Goal: Task Accomplishment & Management: Manage account settings

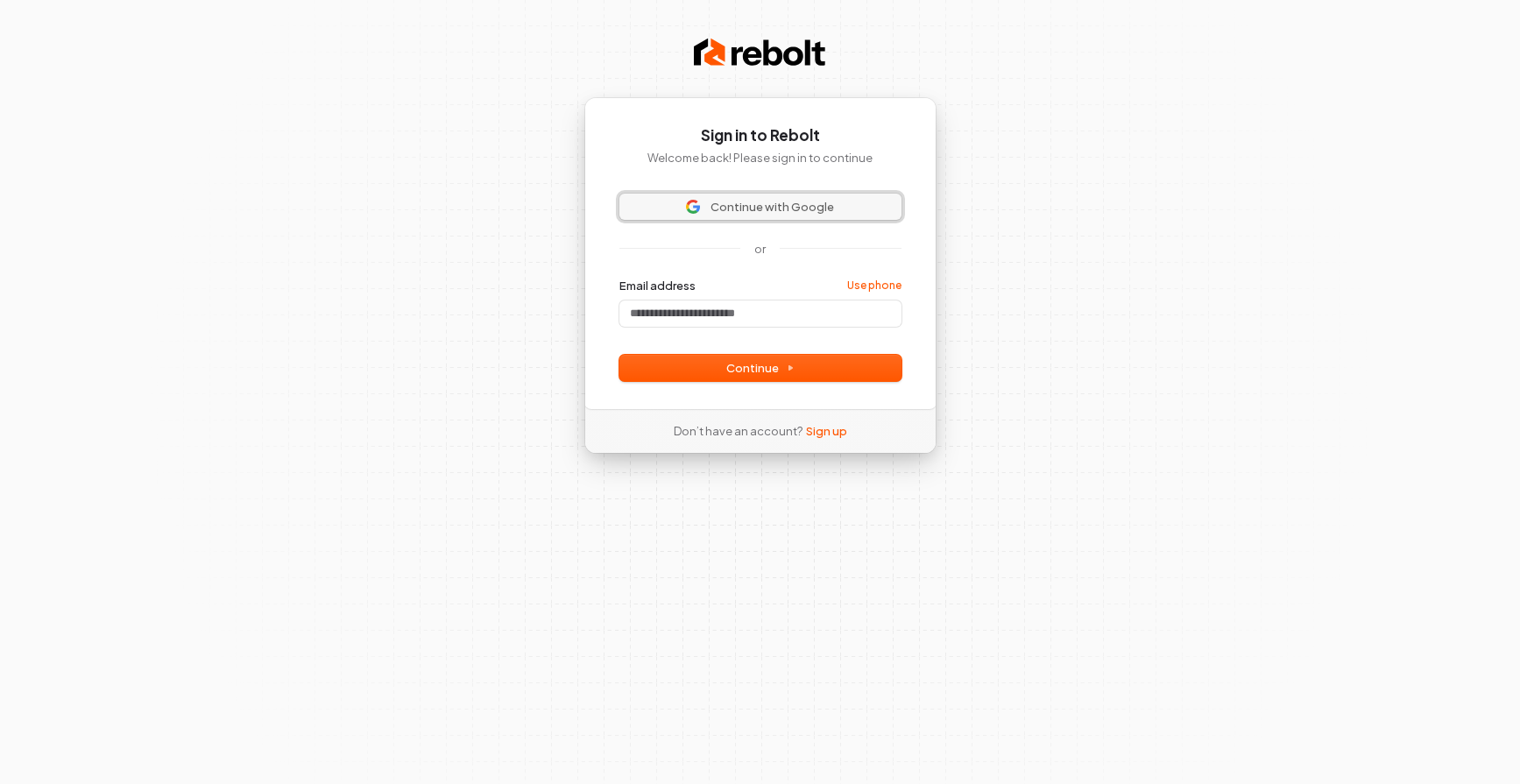
click at [846, 199] on span "Continue with Google" at bounding box center [760, 206] width 261 height 16
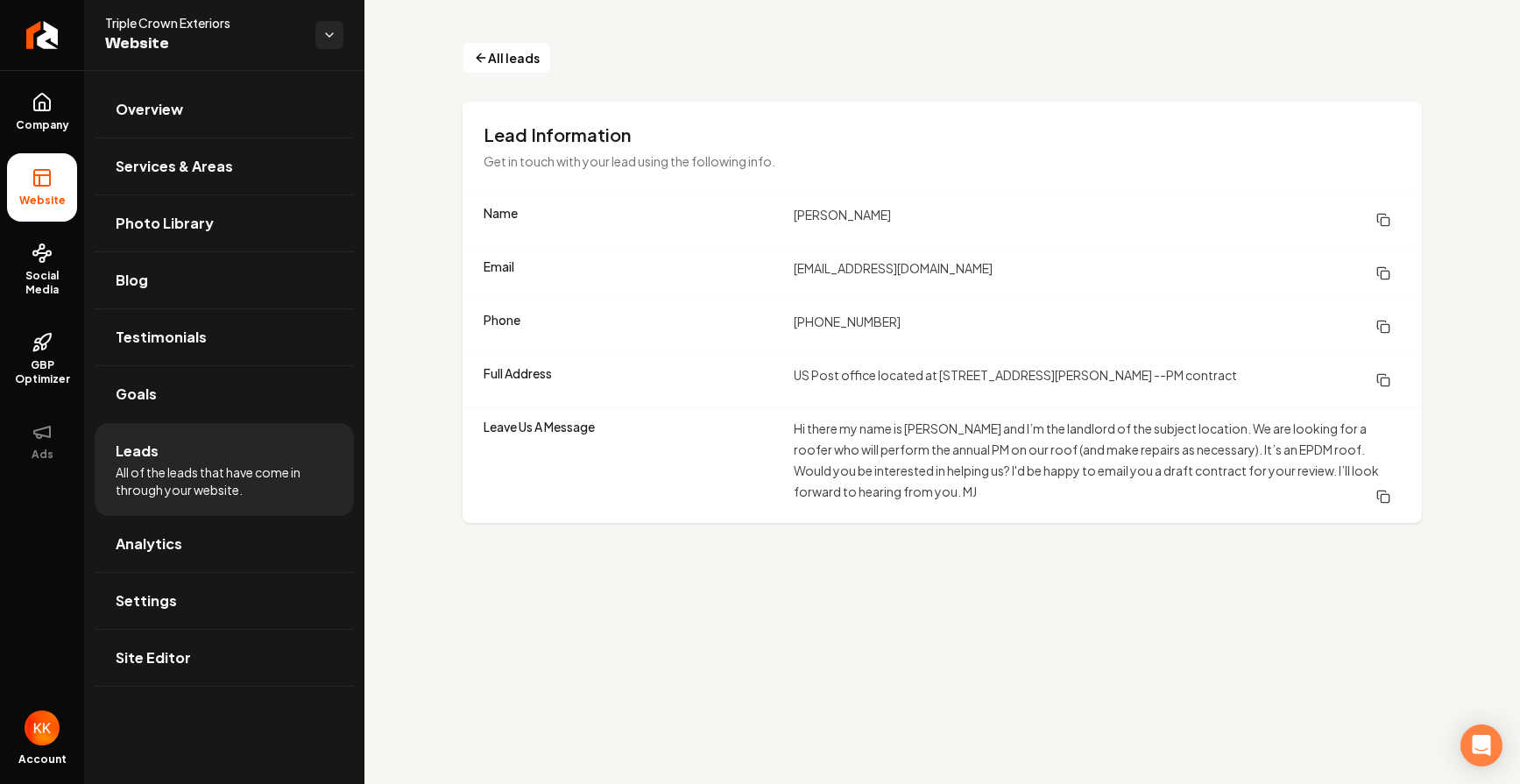
click at [895, 273] on dd "[EMAIL_ADDRESS][DOMAIN_NAME]" at bounding box center [1097, 273] width 607 height 31
copy dd "[EMAIL_ADDRESS][DOMAIN_NAME]"
click at [194, 155] on span "Services & Areas" at bounding box center [174, 165] width 117 height 21
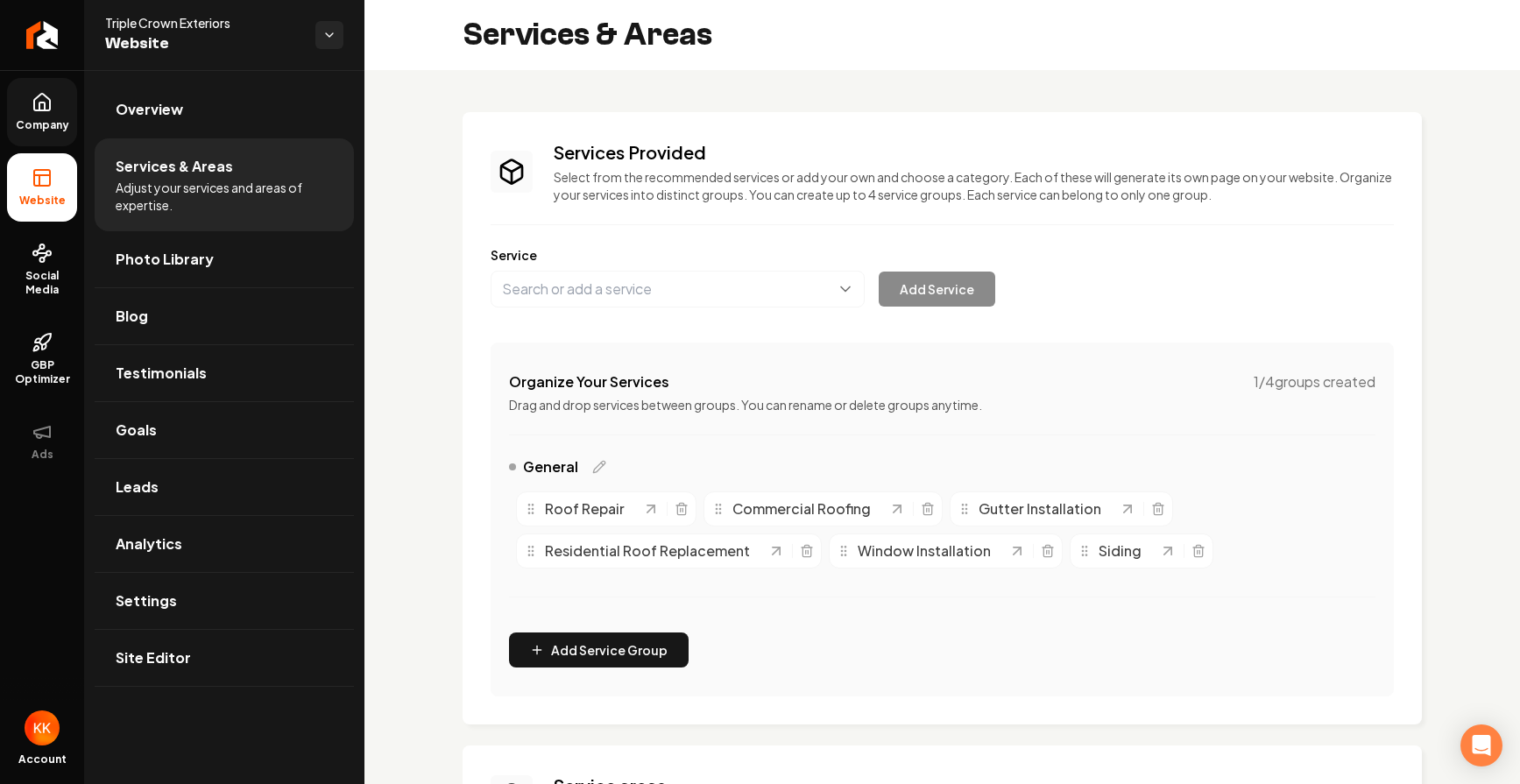
click at [46, 118] on span "Company" at bounding box center [42, 125] width 67 height 14
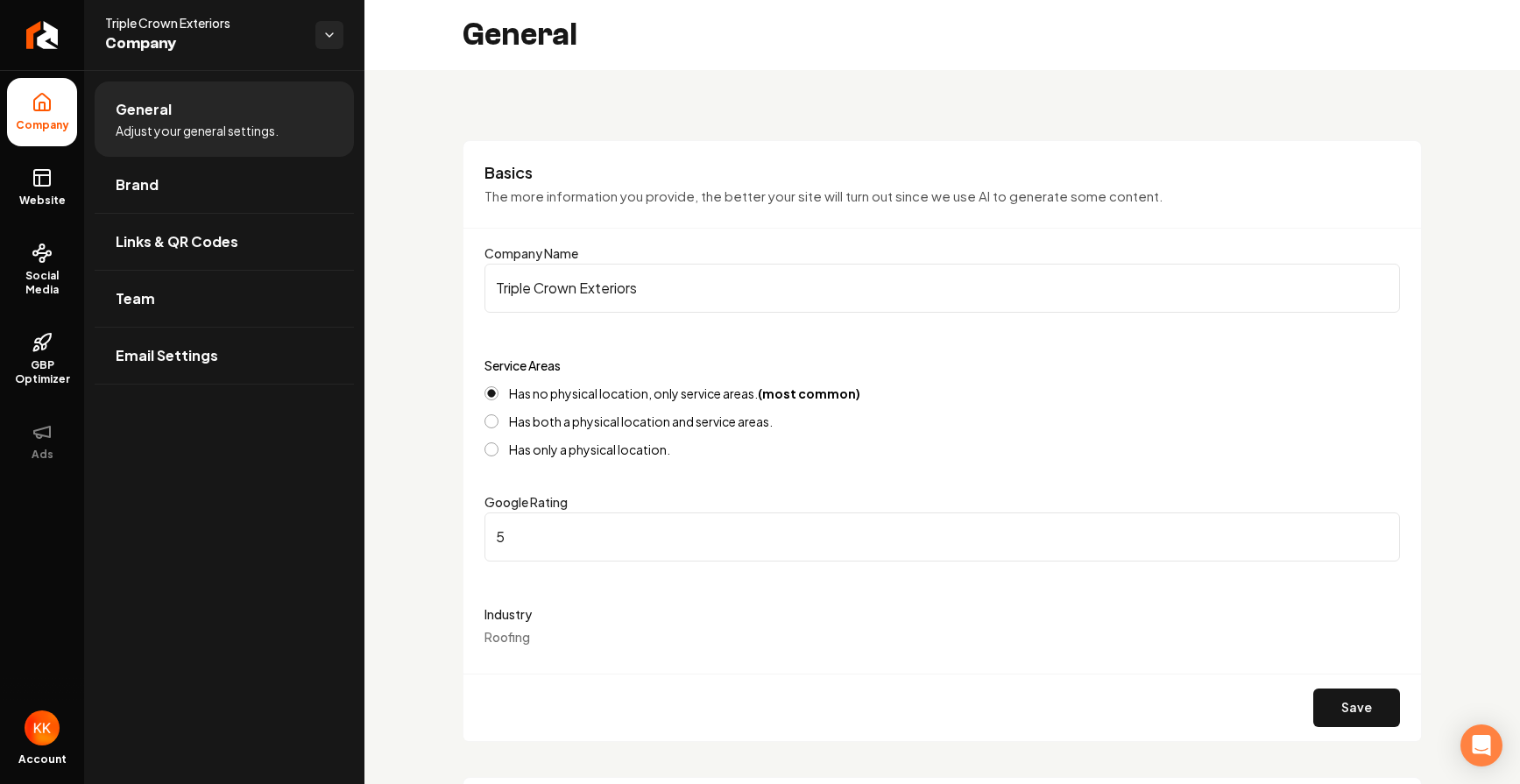
click at [521, 537] on input "5" at bounding box center [942, 537] width 916 height 49
click at [619, 561] on form "Company Name Triple Crown Exteriors Service Areas Has no physical location, onl…" at bounding box center [942, 492] width 916 height 499
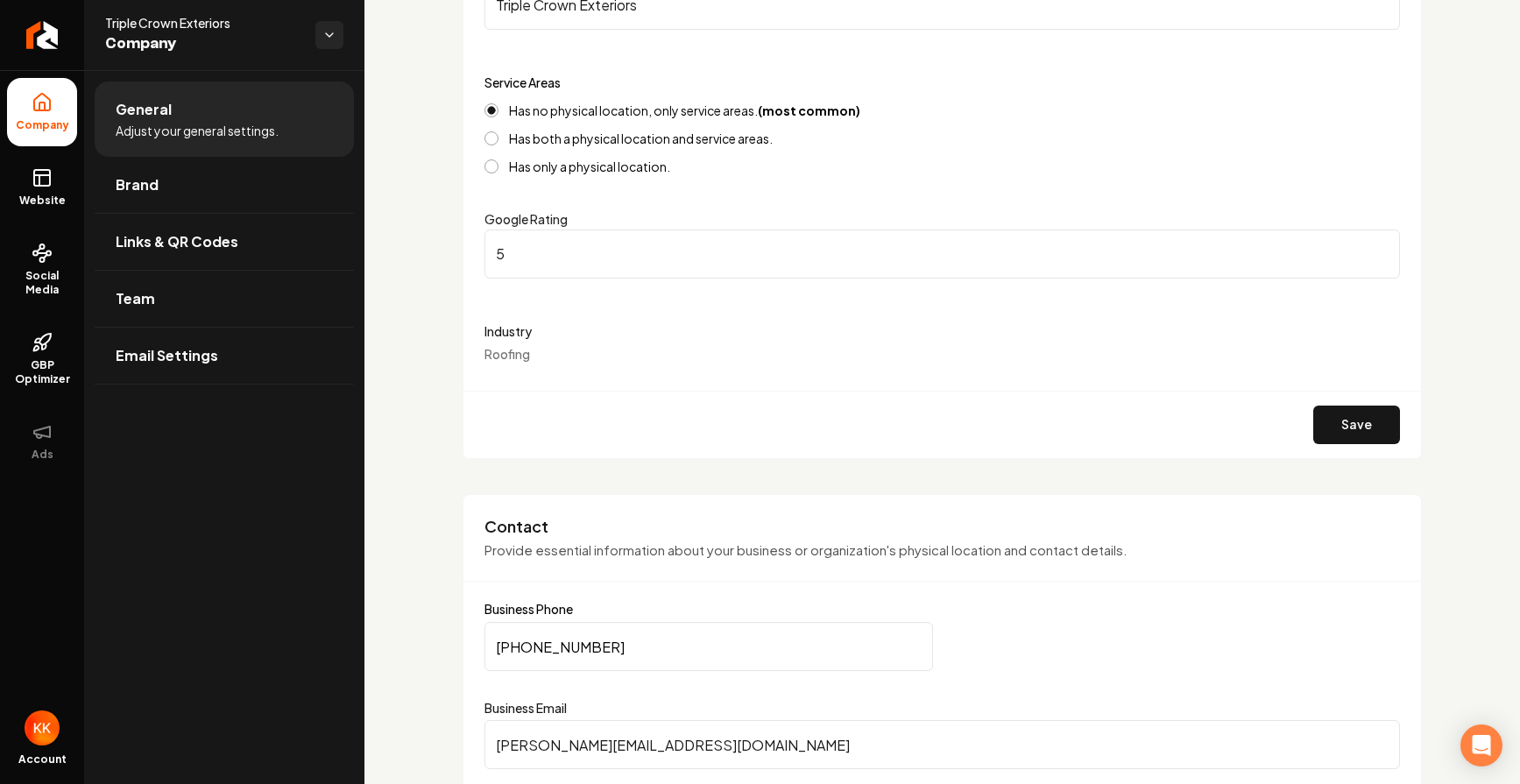
scroll to position [295, 0]
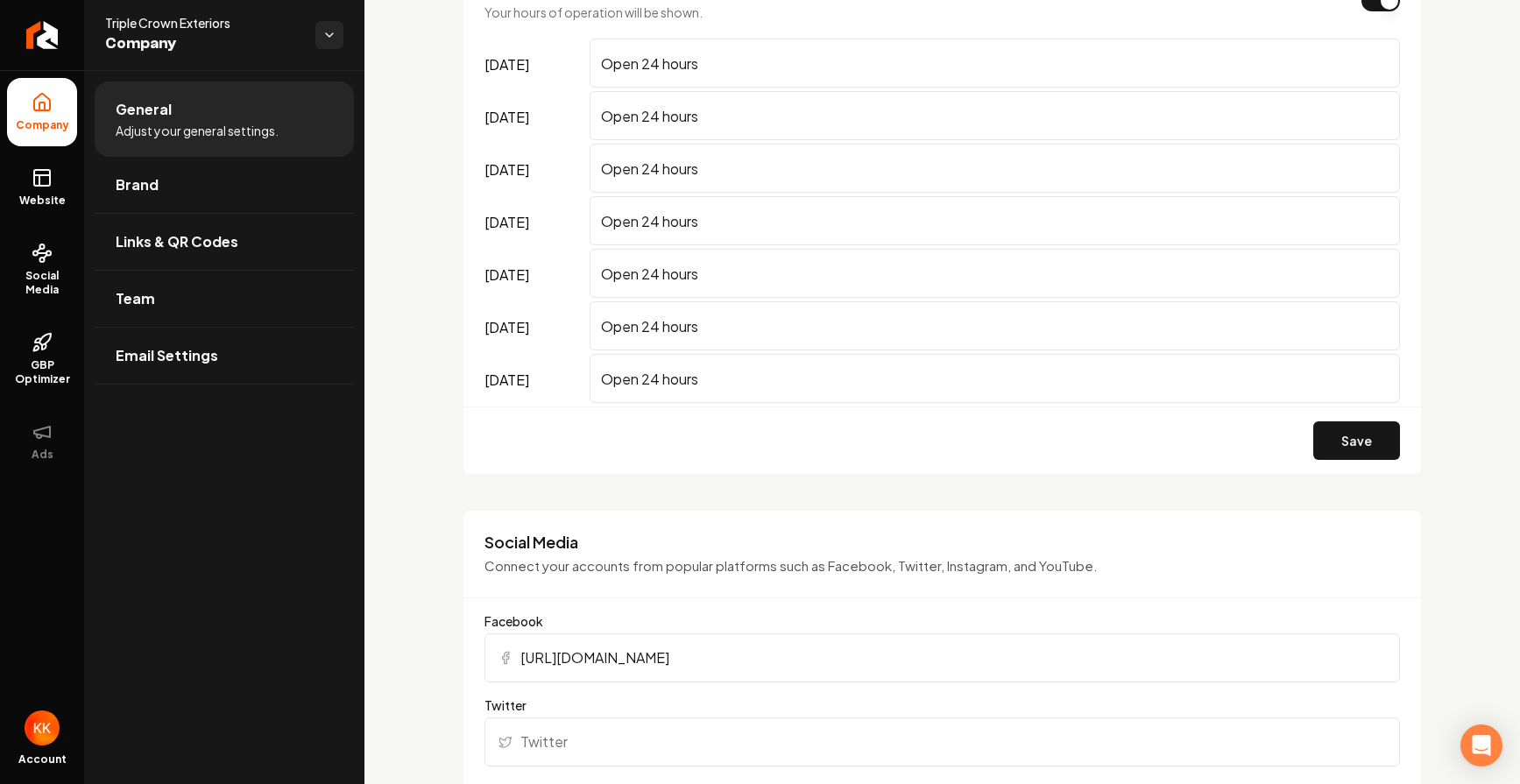
scroll to position [1362, 0]
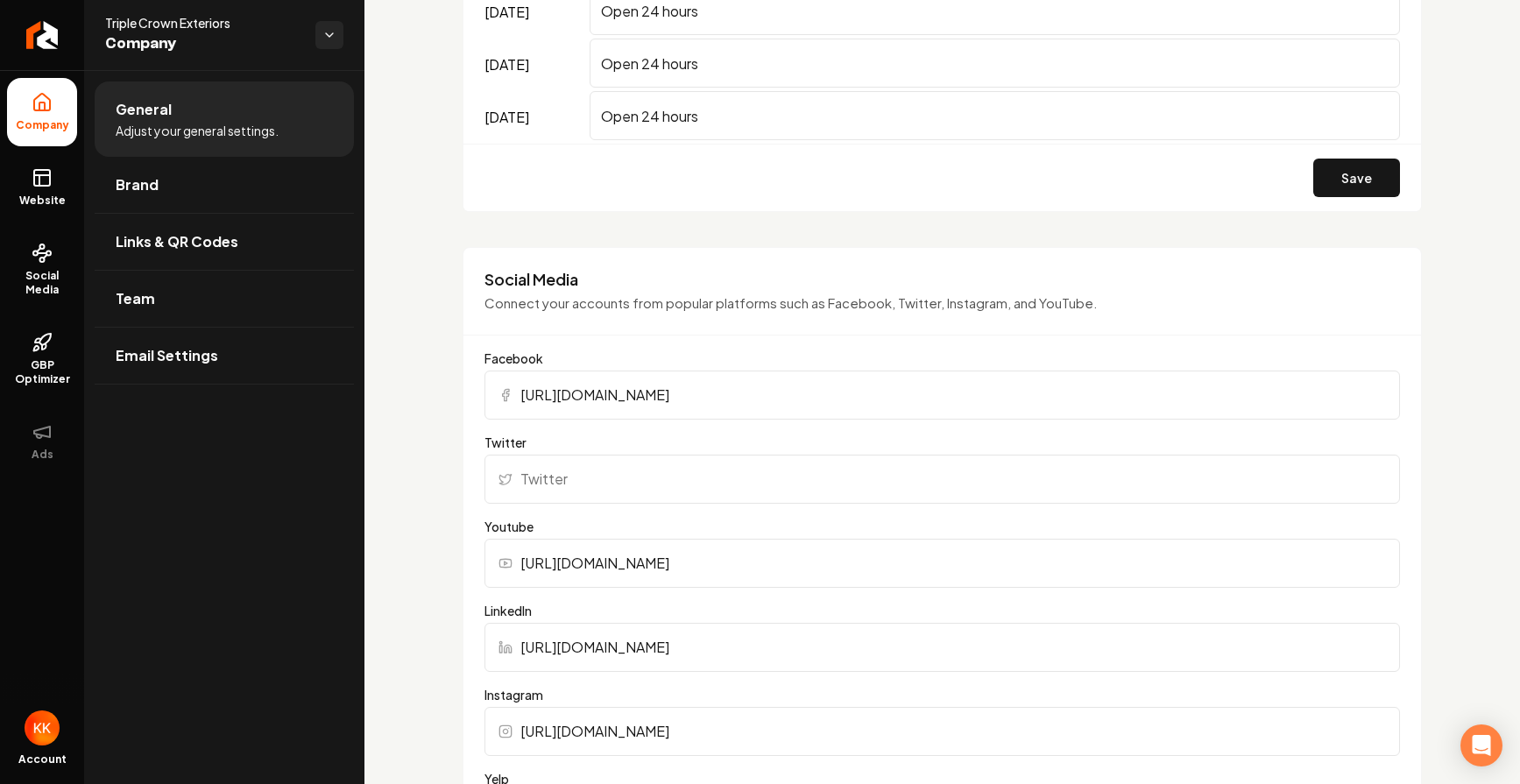
click at [421, 527] on div "Basics The more information you provide, the better your site will turn out sin…" at bounding box center [943, 440] width 1156 height 3463
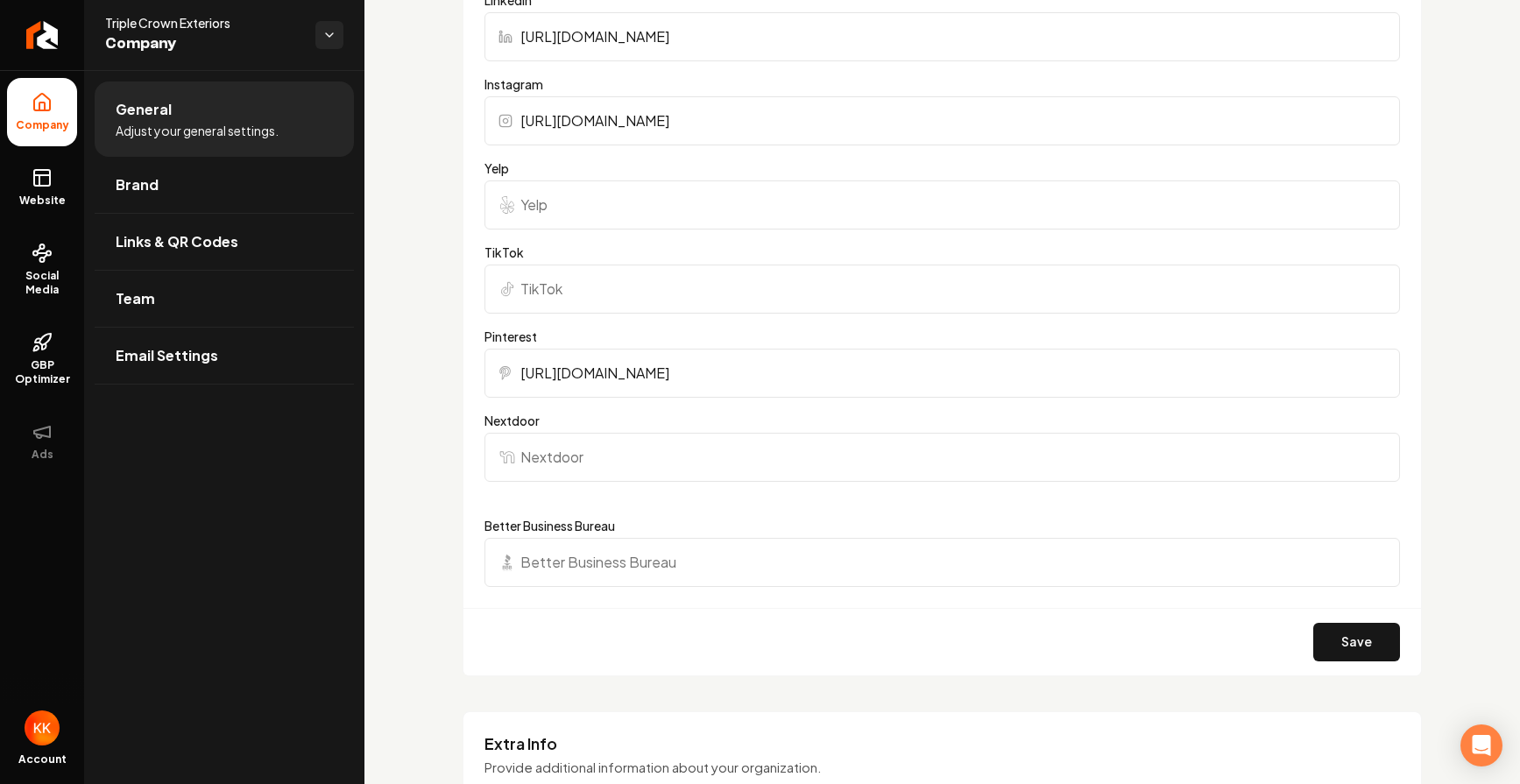
scroll to position [1996, 0]
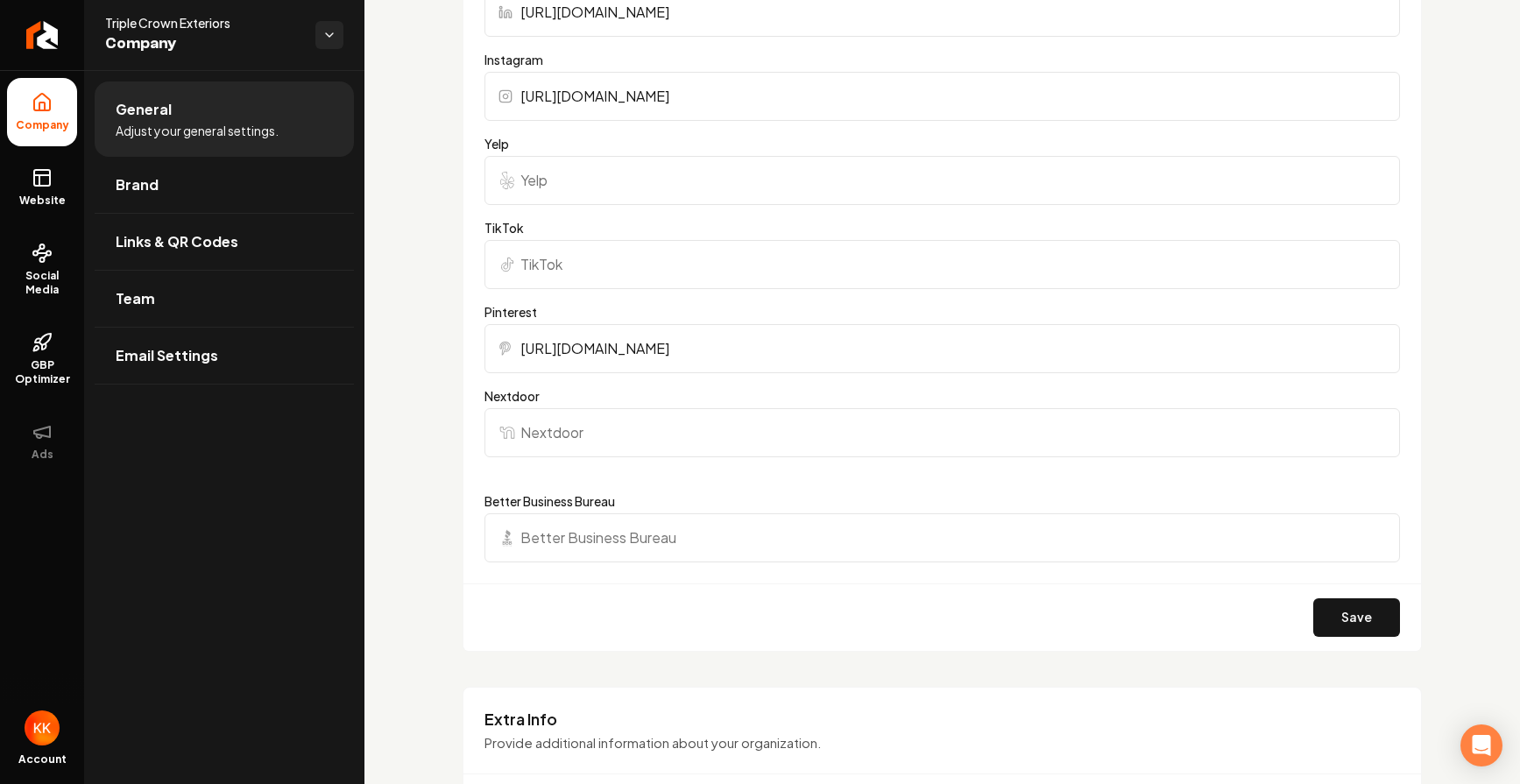
click at [767, 536] on input "Better Business Bureau" at bounding box center [942, 538] width 916 height 49
paste input "[URL][DOMAIN_NAME]"
type input "[URL][DOMAIN_NAME]"
click at [821, 605] on div "Save" at bounding box center [942, 617] width 958 height 67
click at [599, 431] on input "Nextdoor" at bounding box center [942, 432] width 916 height 49
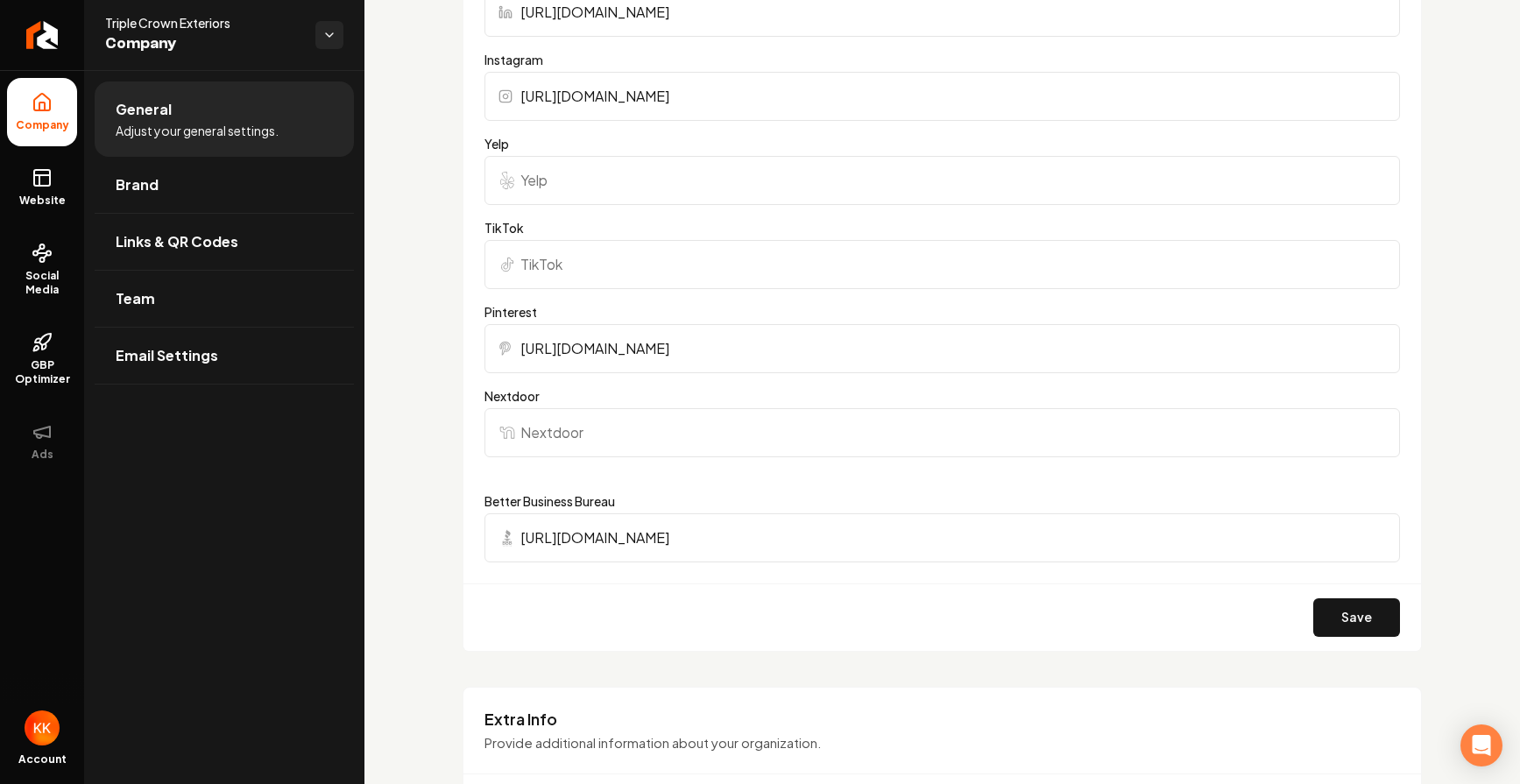
paste input "[URL][DOMAIN_NAME]"
type input "[URL][DOMAIN_NAME]"
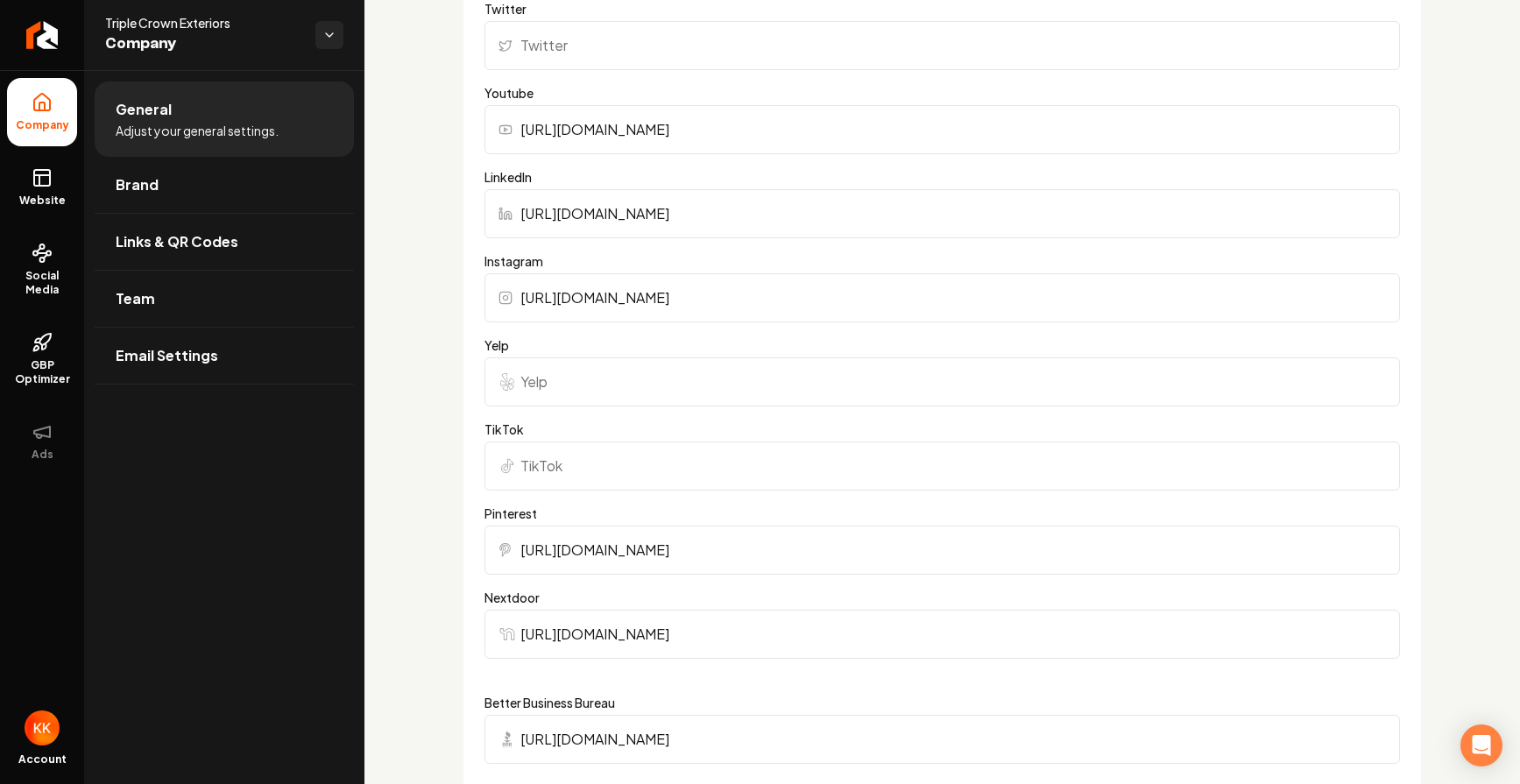
scroll to position [1786, 0]
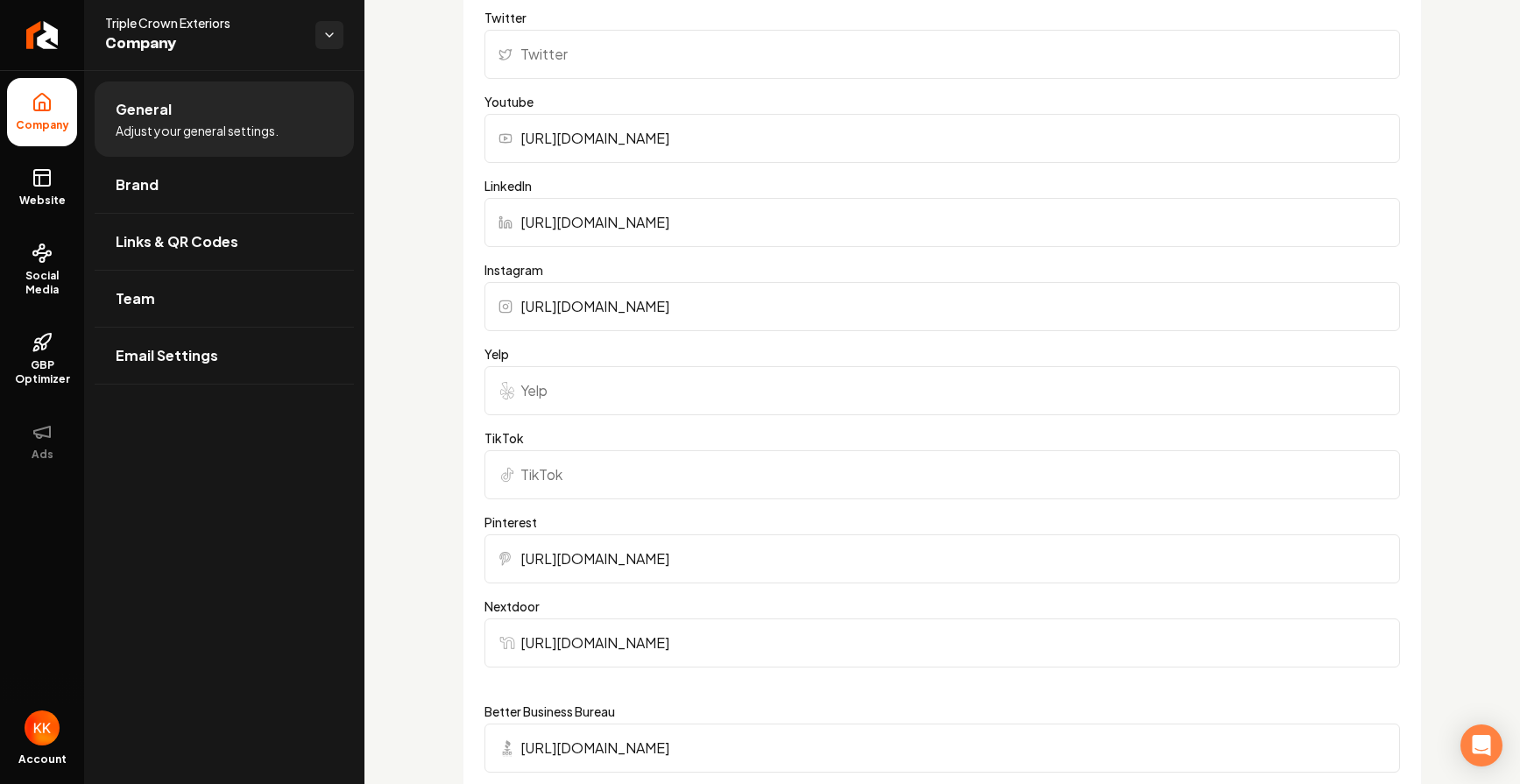
drag, startPoint x: 576, startPoint y: 480, endPoint x: 577, endPoint y: 471, distance: 9.1
click at [576, 479] on input "TikTok" at bounding box center [942, 474] width 916 height 49
paste input "[URL][DOMAIN_NAME]"
type input "[URL][DOMAIN_NAME]"
click at [443, 469] on div "Basics The more information you provide, the better your site will turn out sin…" at bounding box center [943, 15] width 1156 height 3463
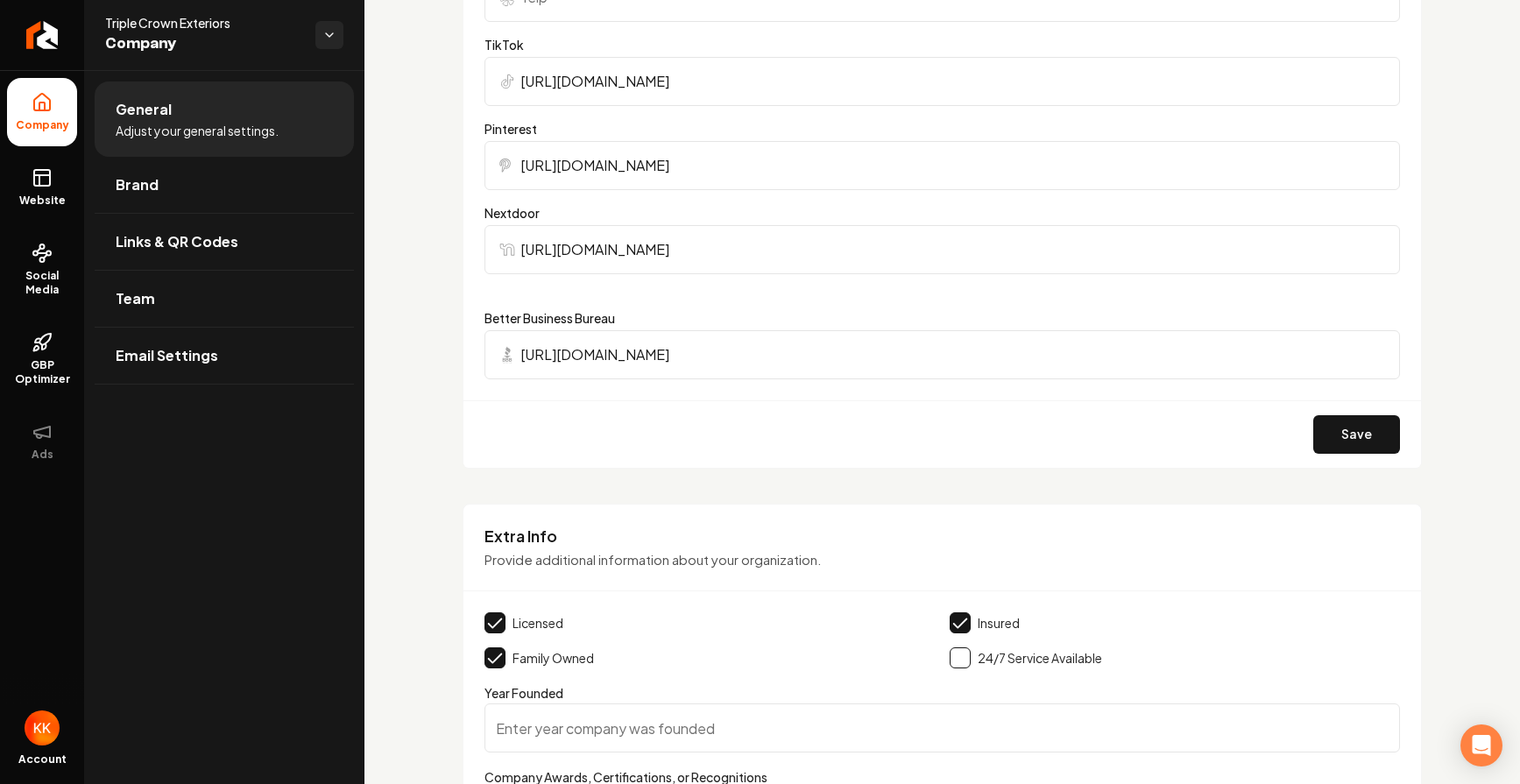
scroll to position [2274, 0]
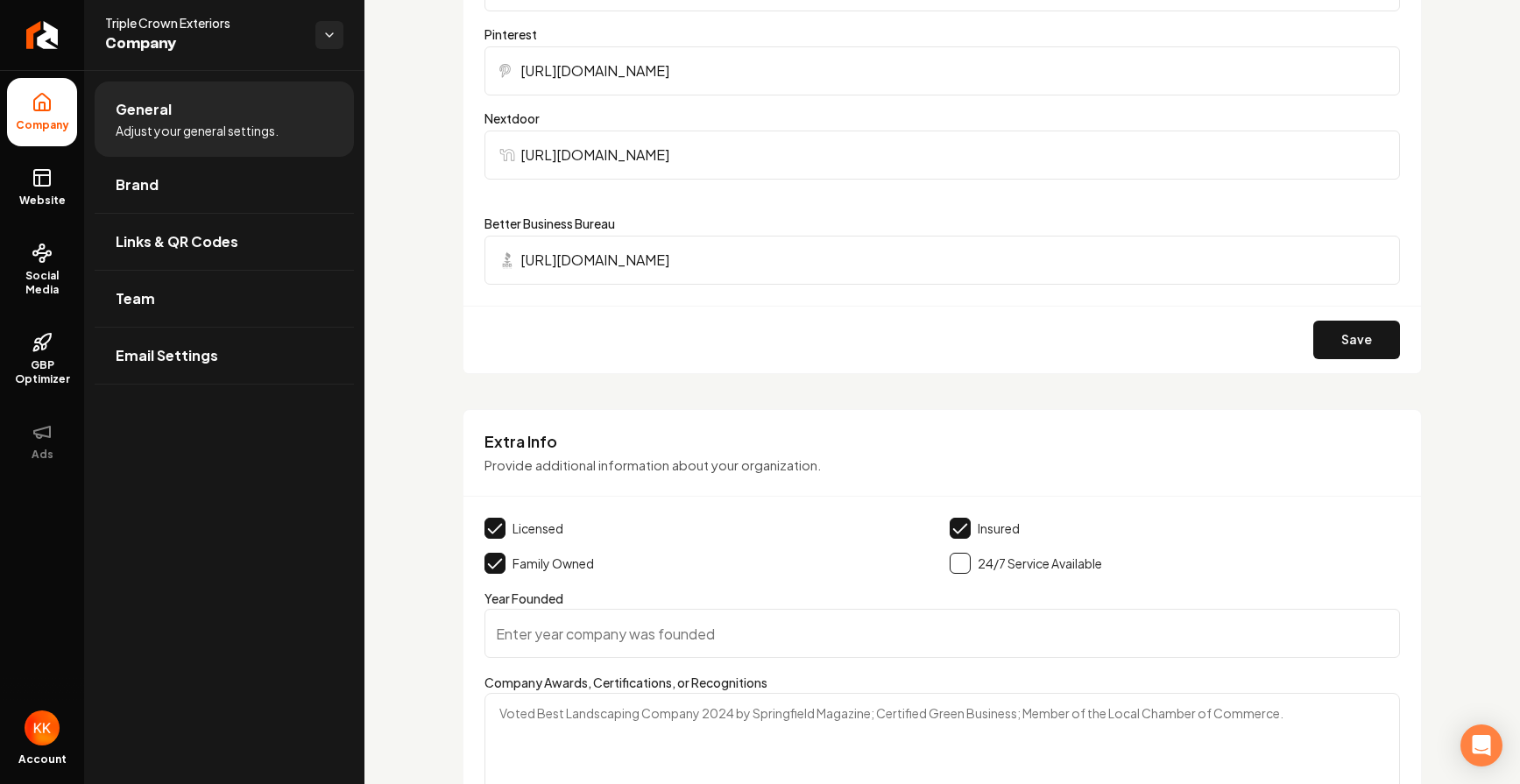
click at [1344, 357] on button "Save" at bounding box center [1357, 339] width 87 height 38
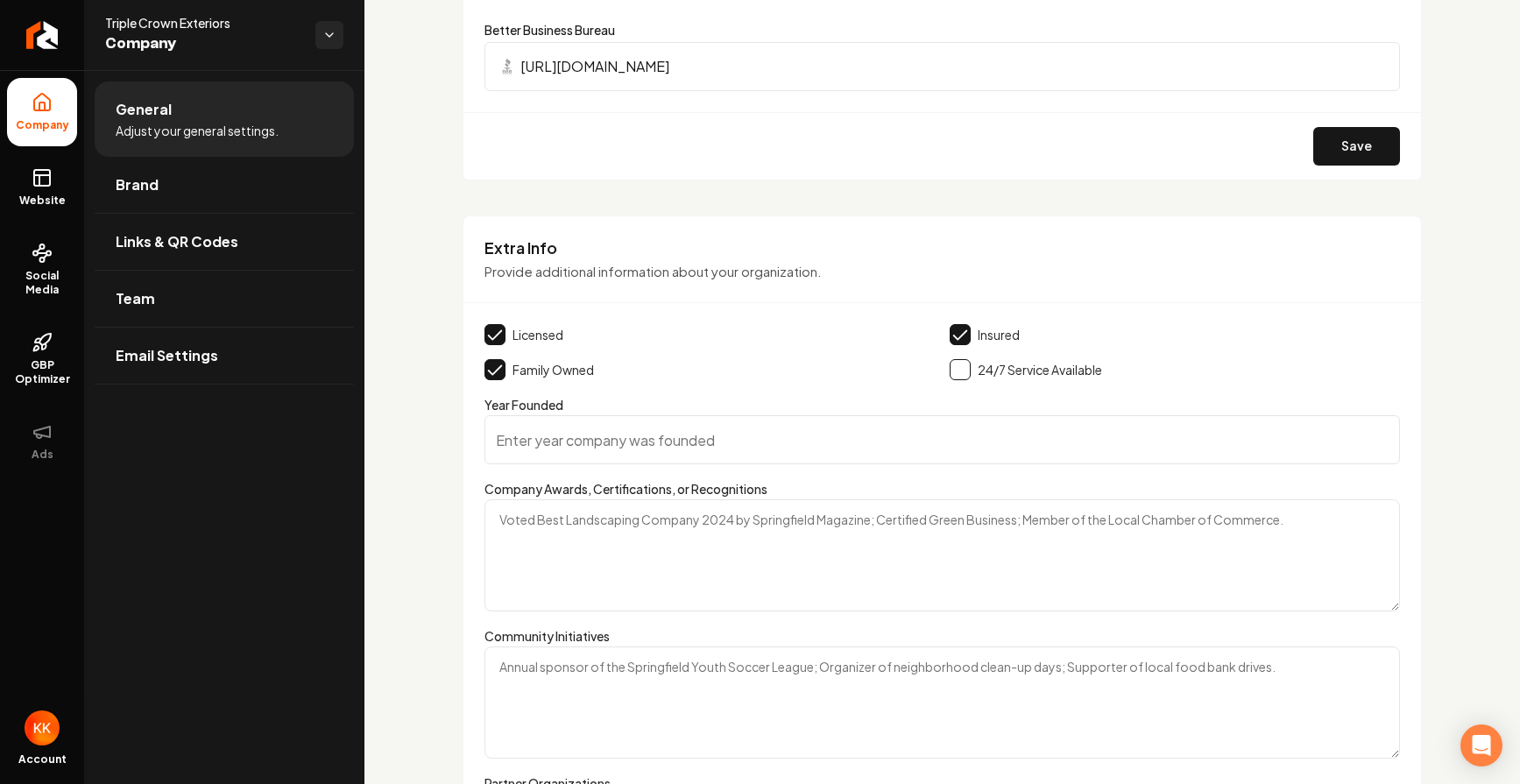
scroll to position [2473, 0]
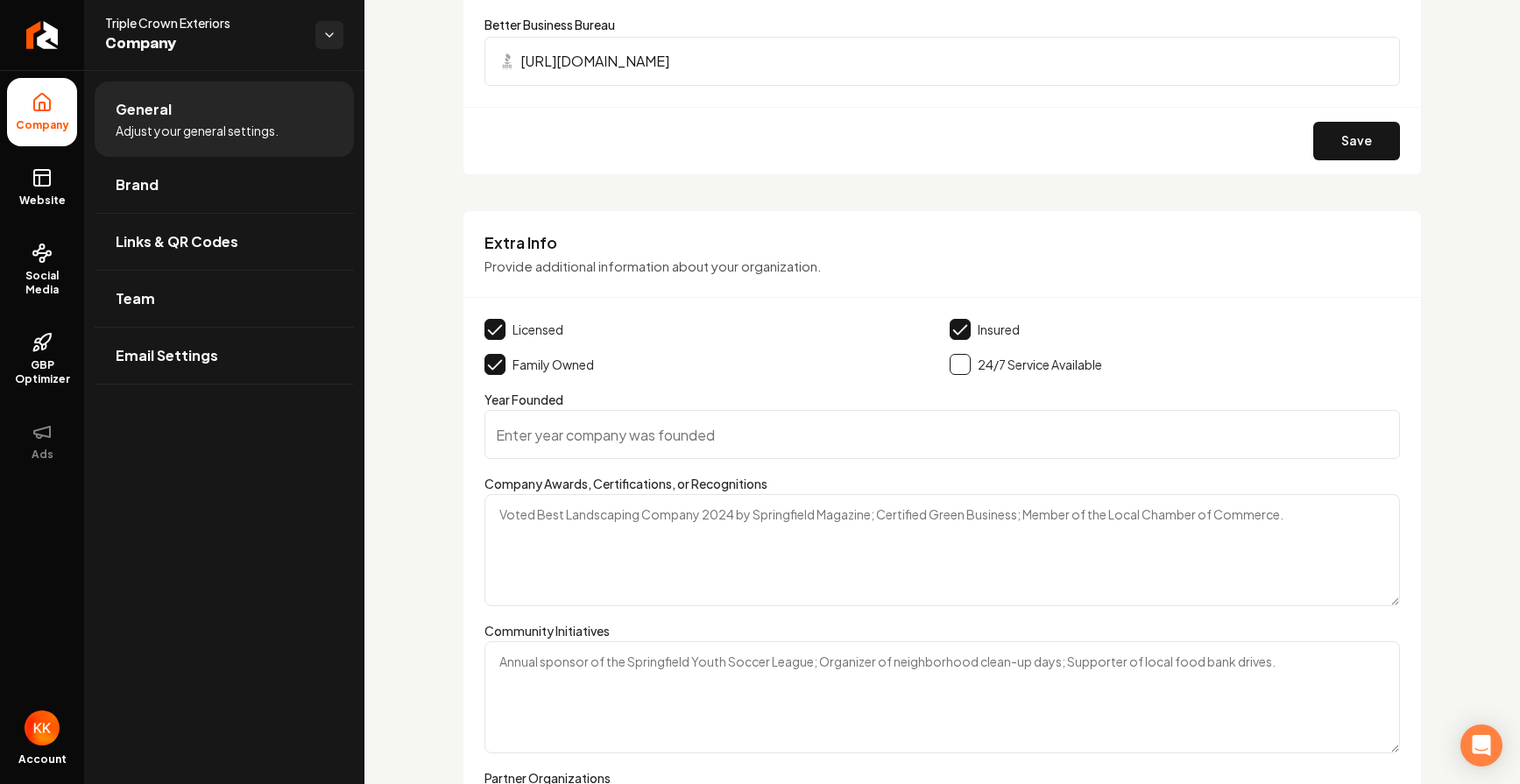
click at [1221, 520] on textarea "Company Awards, Certifications, or Recognitions" at bounding box center [942, 549] width 916 height 112
click at [638, 517] on textarea "[PERSON_NAME] Corning Preffered Contractoe" at bounding box center [942, 549] width 916 height 112
click at [719, 515] on textarea "[PERSON_NAME] Corning Preffered Contractoe" at bounding box center [942, 549] width 916 height 112
click at [623, 516] on textarea "[PERSON_NAME] Corning Preffered Contractor" at bounding box center [942, 549] width 916 height 112
click at [624, 515] on textarea "[PERSON_NAME] Corning Preffered Contractor" at bounding box center [942, 549] width 916 height 112
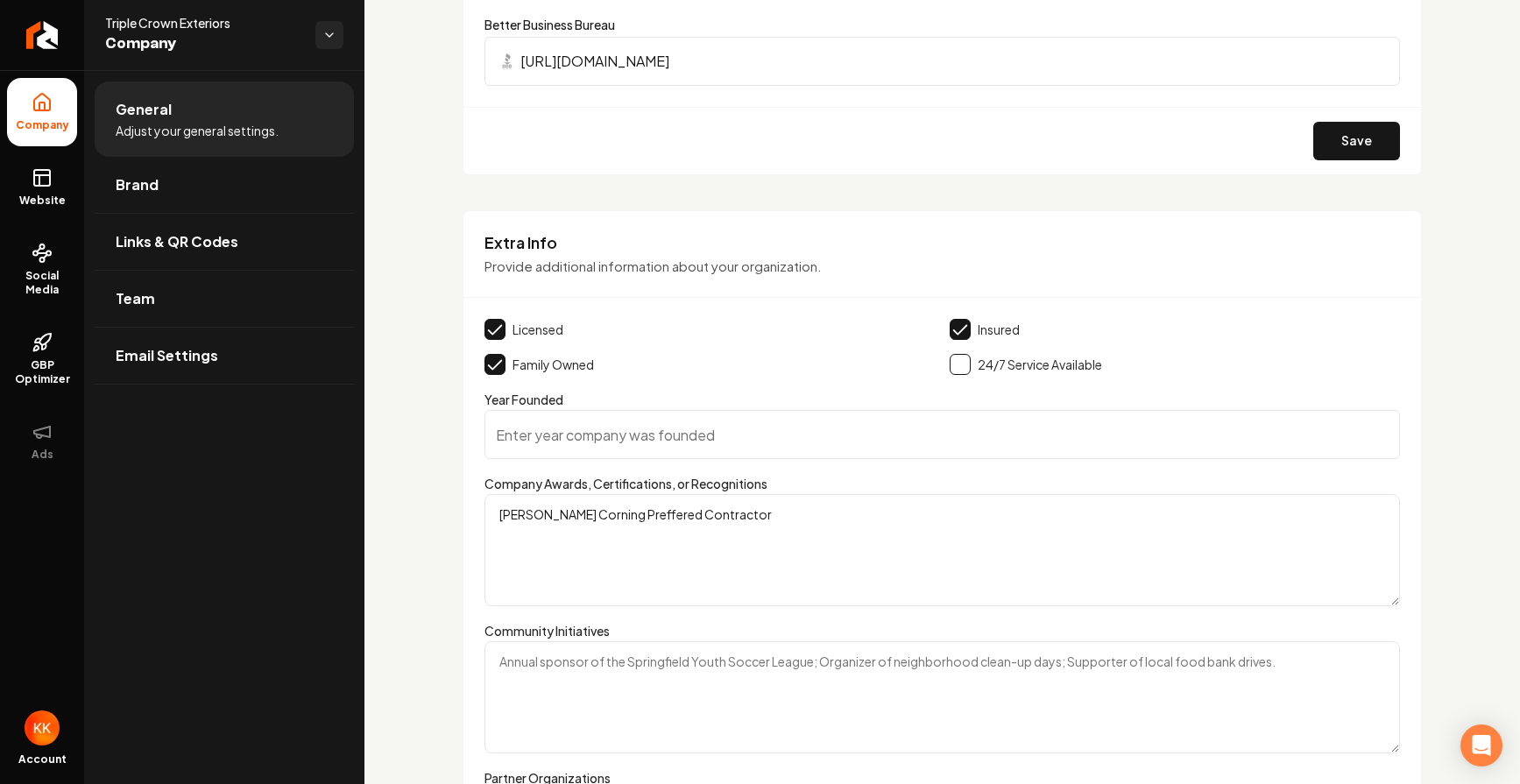
click at [624, 515] on textarea "[PERSON_NAME] Corning Preffered Contractor" at bounding box center [942, 549] width 916 height 112
click at [626, 514] on textarea "[PERSON_NAME] Corning Preffered Contractor" at bounding box center [942, 549] width 916 height 112
click at [630, 515] on textarea "[PERSON_NAME] Corning Preffered Contractor" at bounding box center [942, 549] width 916 height 112
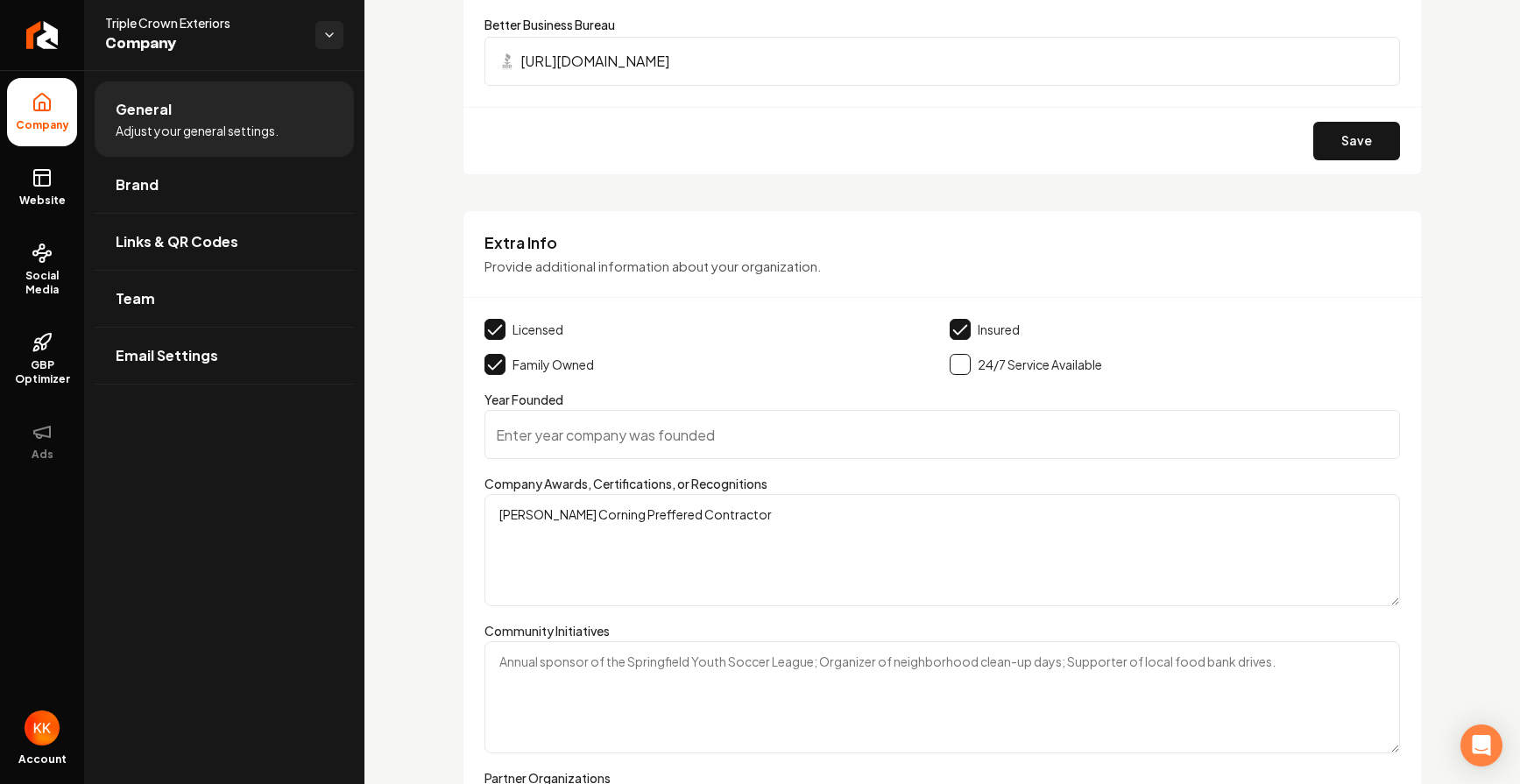
click at [630, 515] on textarea "[PERSON_NAME] Corning Preffered Contractor" at bounding box center [942, 549] width 916 height 112
click at [745, 516] on textarea "[PERSON_NAME] Corning Preferred Contractor" at bounding box center [942, 549] width 916 height 112
click at [648, 517] on textarea "[PERSON_NAME] Corning Preferred Contractor" at bounding box center [942, 549] width 916 height 112
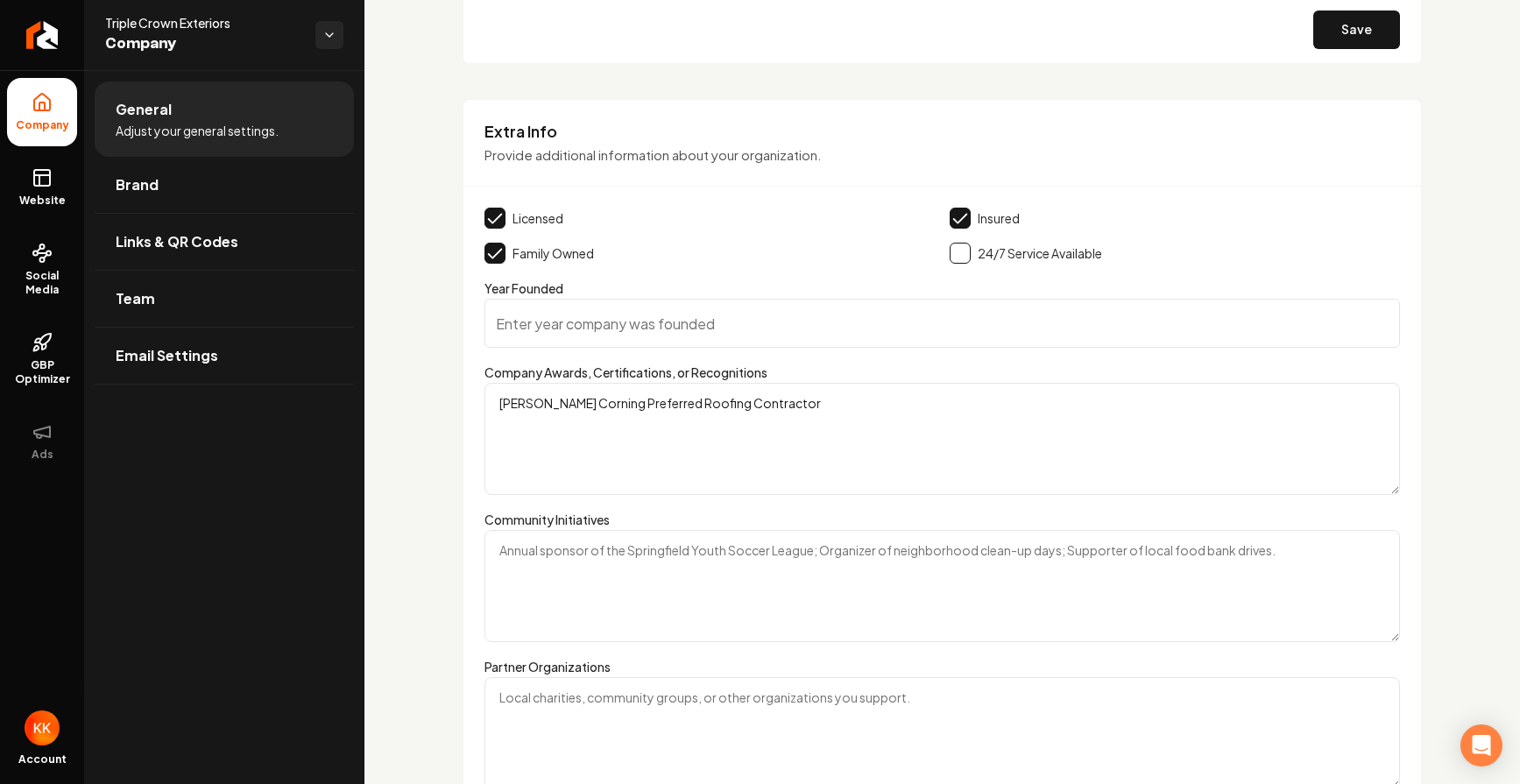
scroll to position [2604, 0]
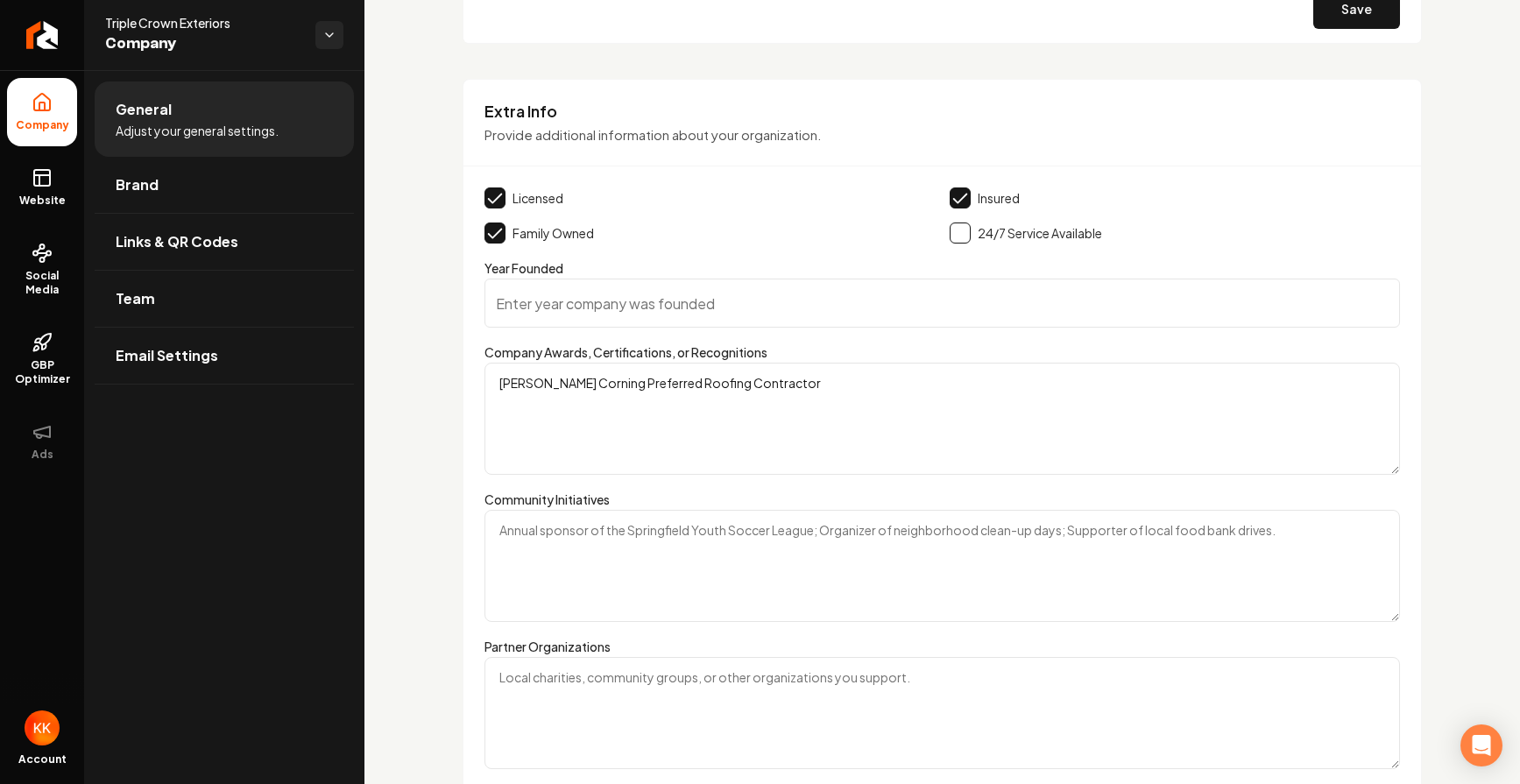
type textarea "[PERSON_NAME] Corning Preferred Roofing Contractor"
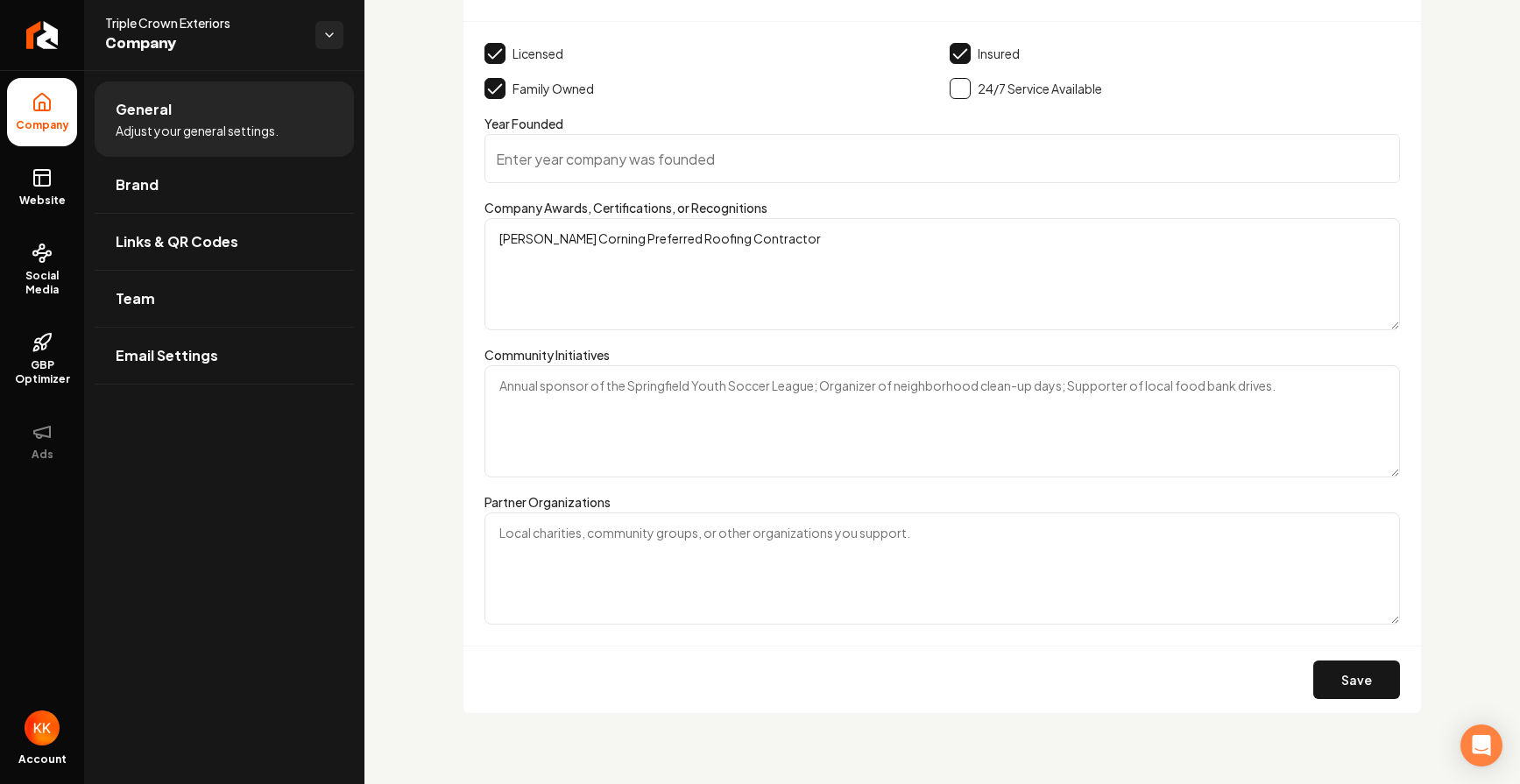
click at [1369, 681] on button "Save" at bounding box center [1357, 678] width 87 height 38
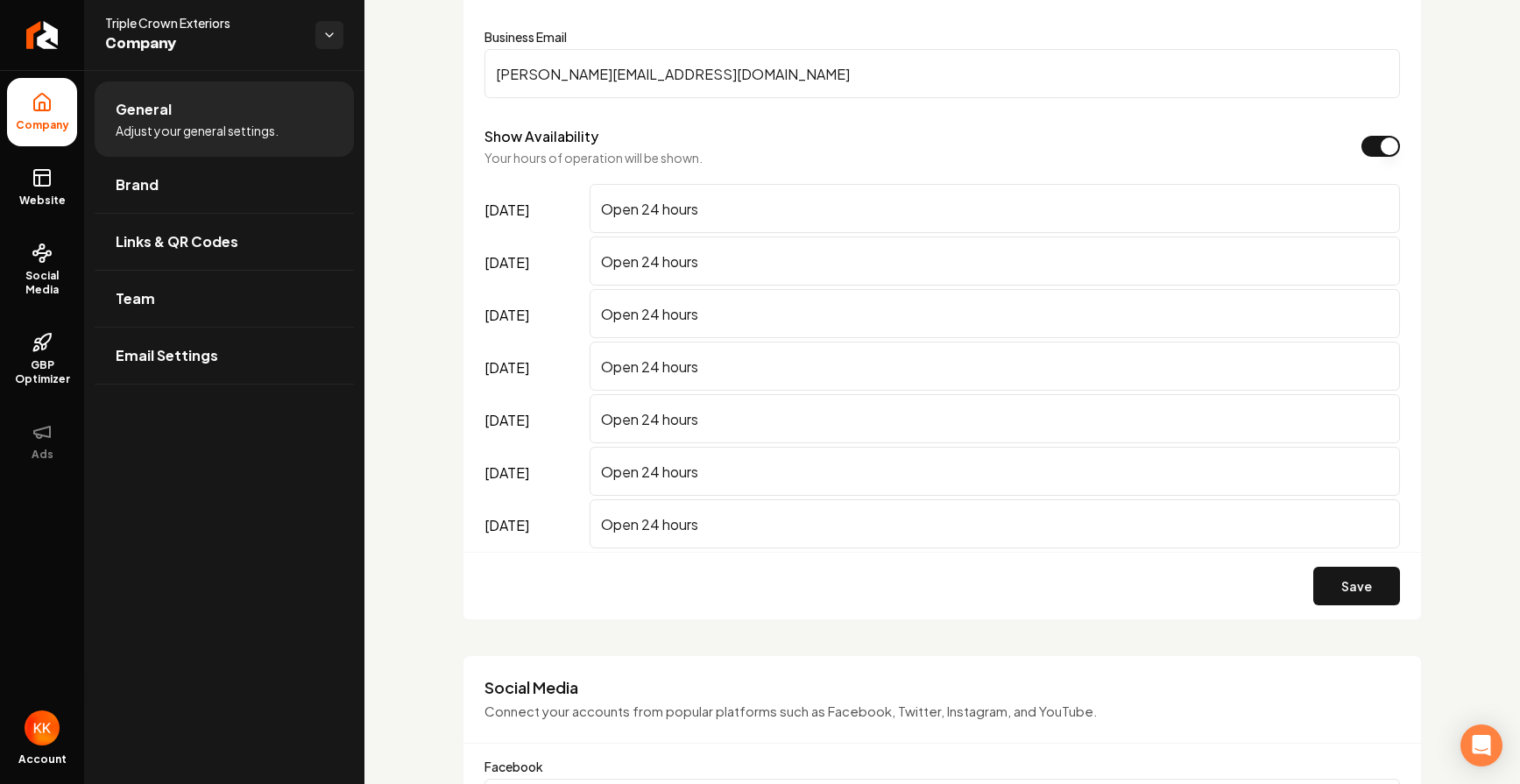
scroll to position [0, 0]
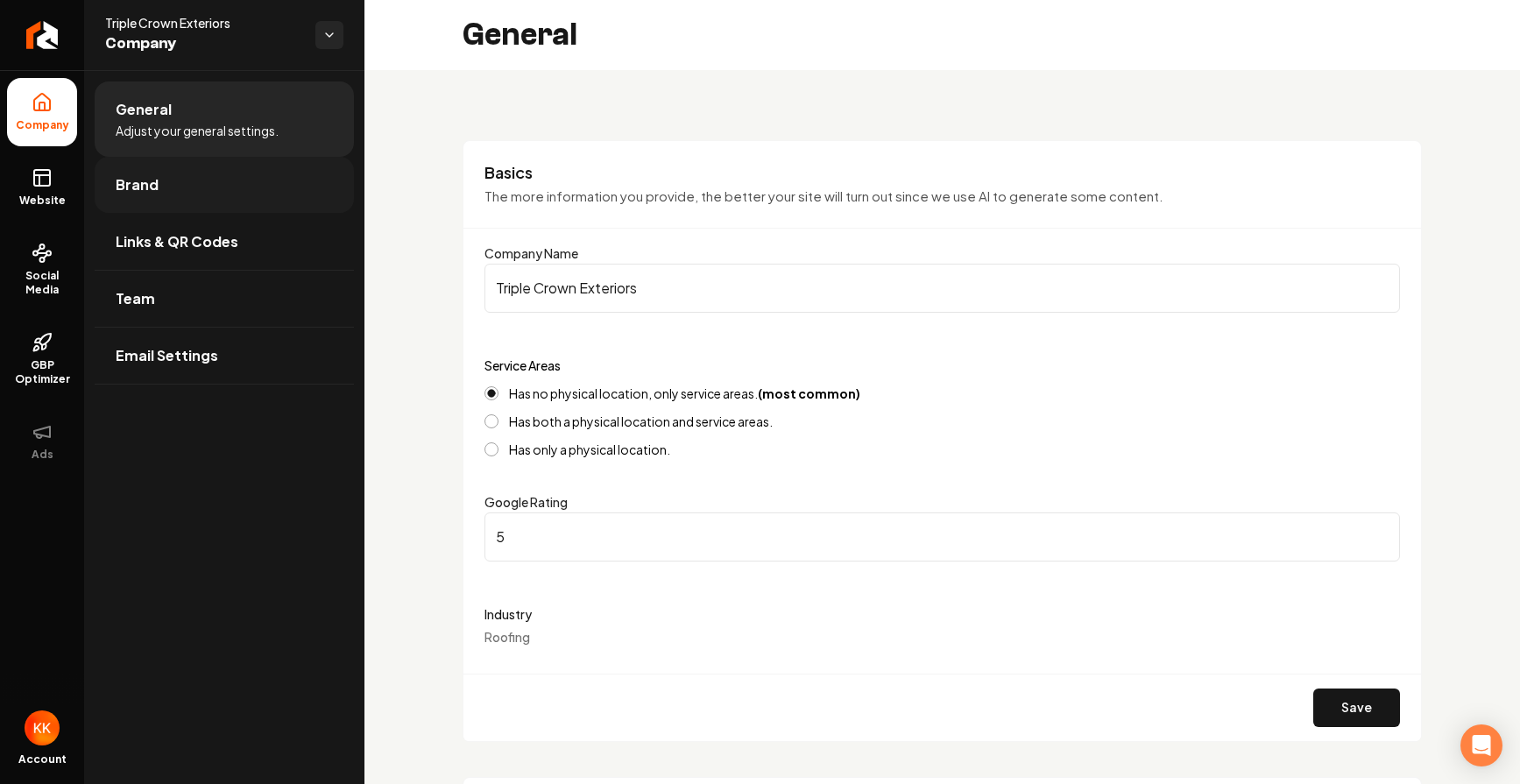
click at [219, 200] on link "Brand" at bounding box center [224, 184] width 259 height 56
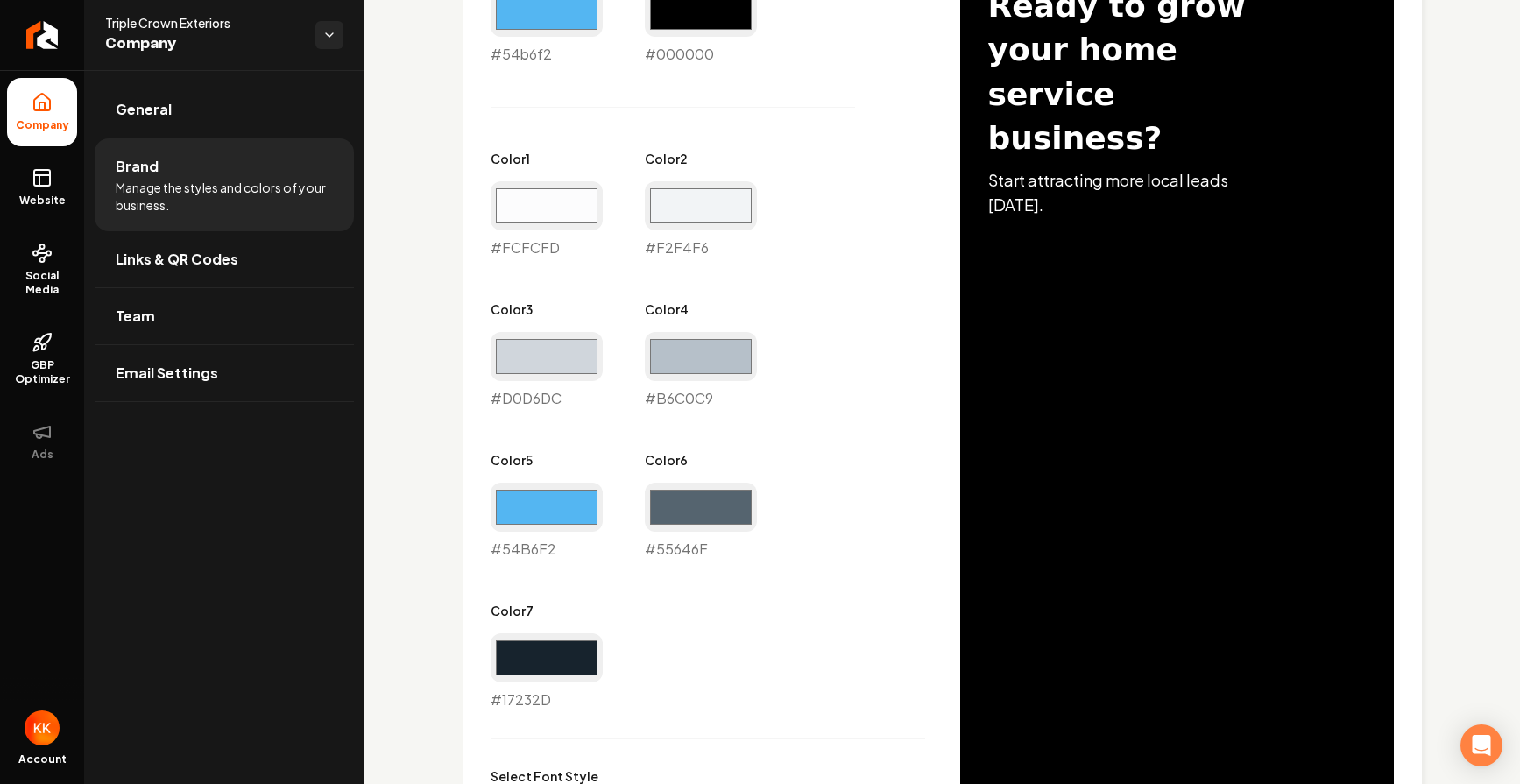
scroll to position [1391, 0]
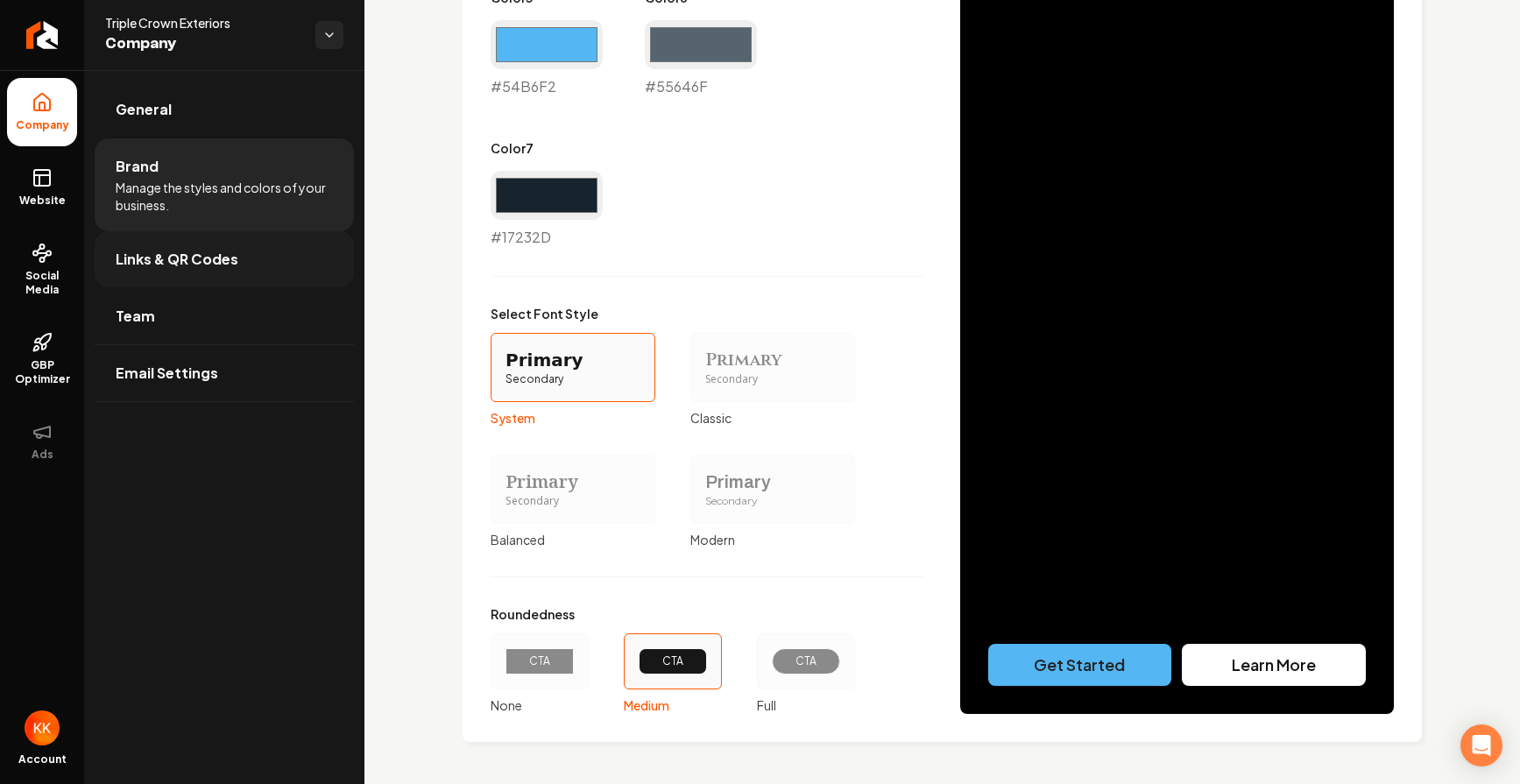
click at [214, 265] on span "Links & QR Codes" at bounding box center [176, 258] width 122 height 21
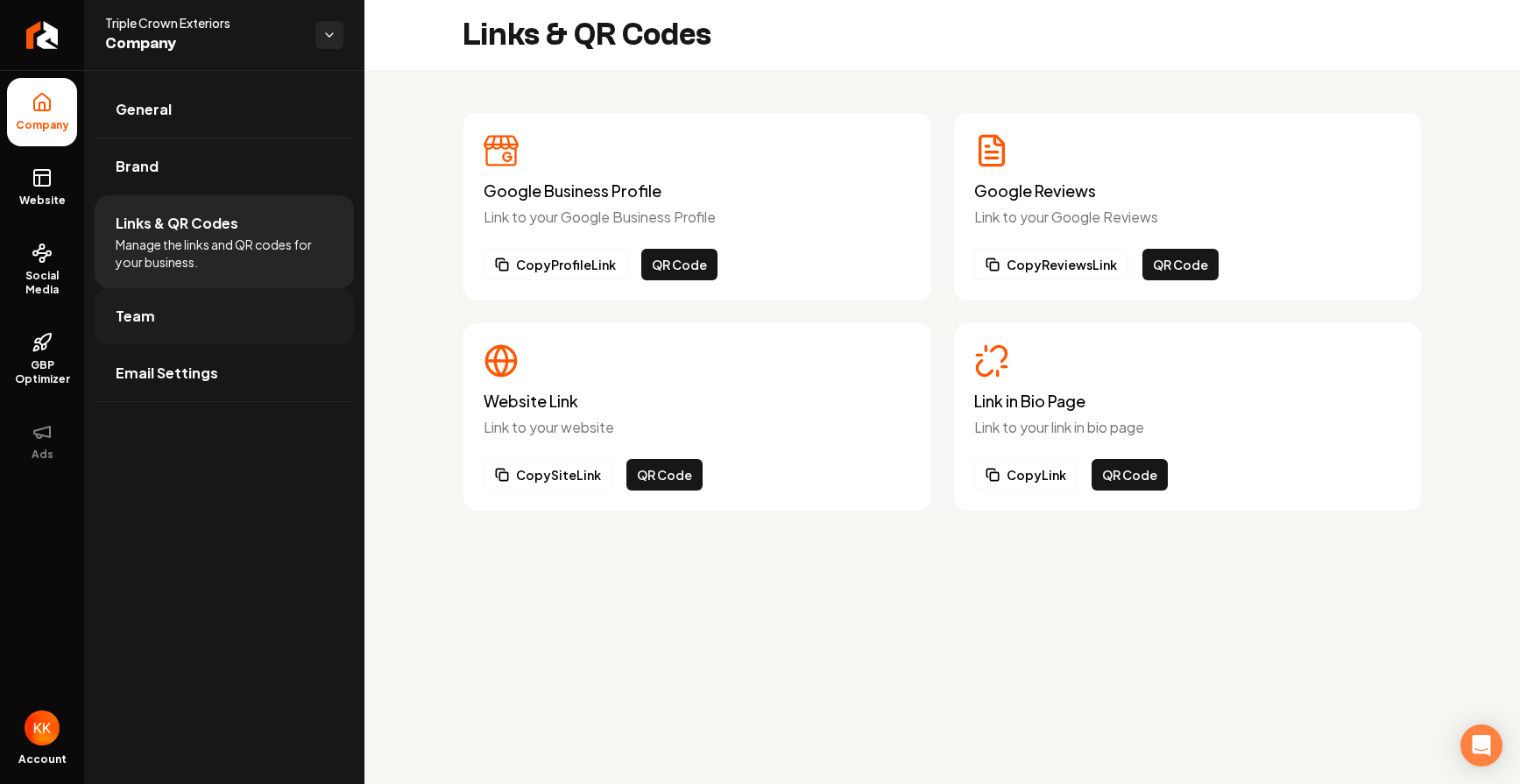
click at [200, 316] on link "Team" at bounding box center [224, 316] width 259 height 56
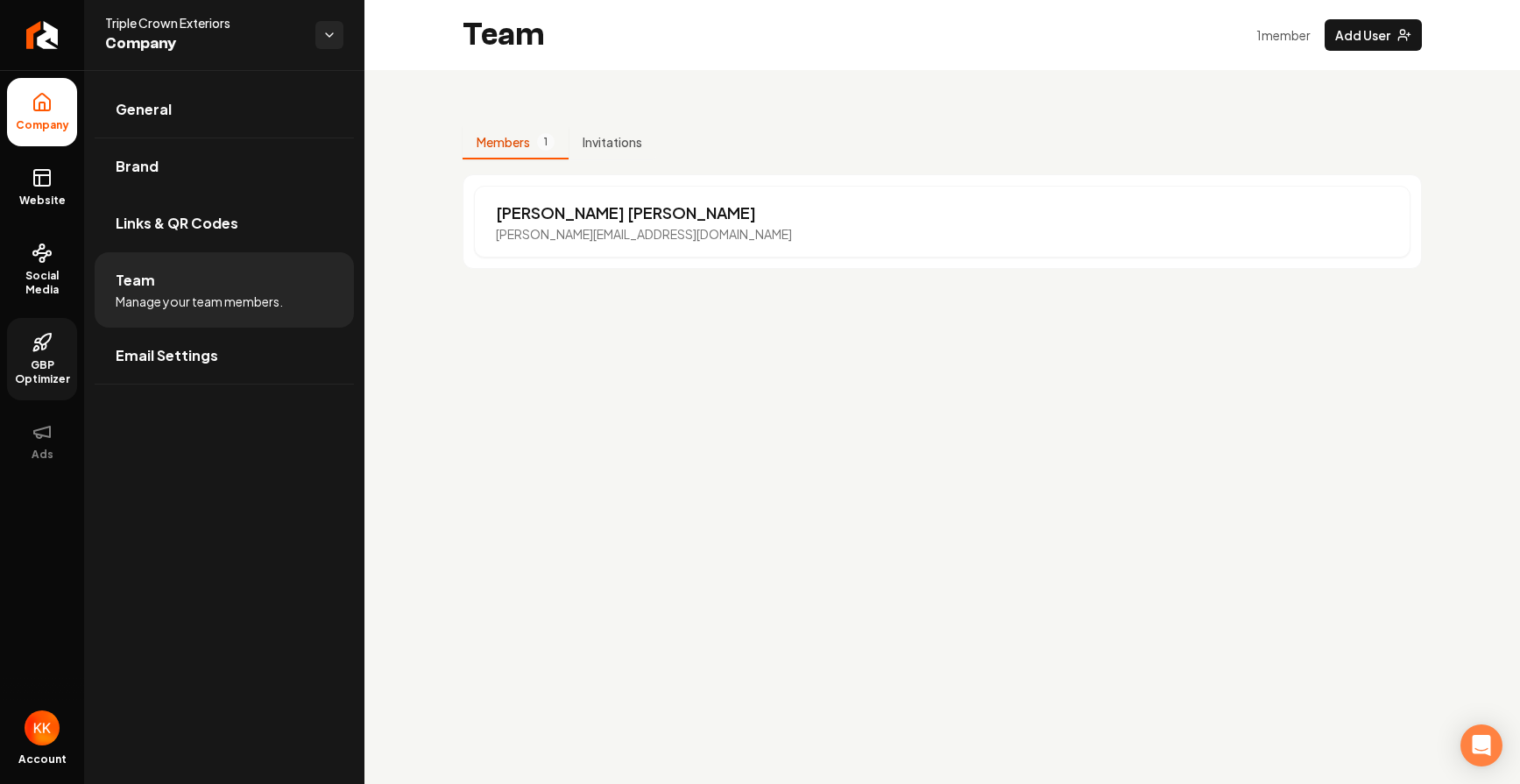
click at [39, 352] on icon at bounding box center [41, 342] width 21 height 21
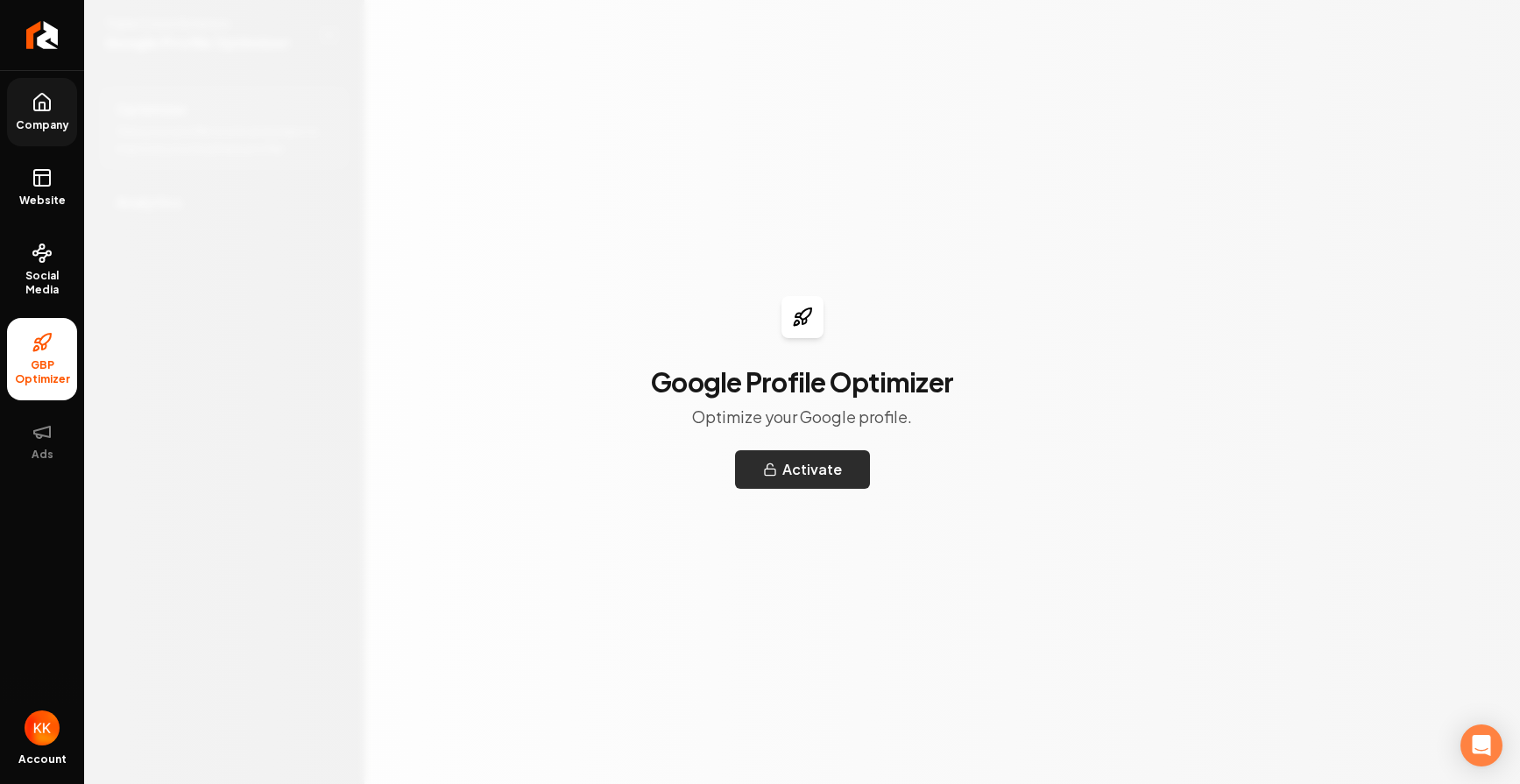
click at [786, 477] on button "Activate" at bounding box center [803, 468] width 135 height 38
click at [56, 273] on span "Social Media" at bounding box center [42, 283] width 70 height 28
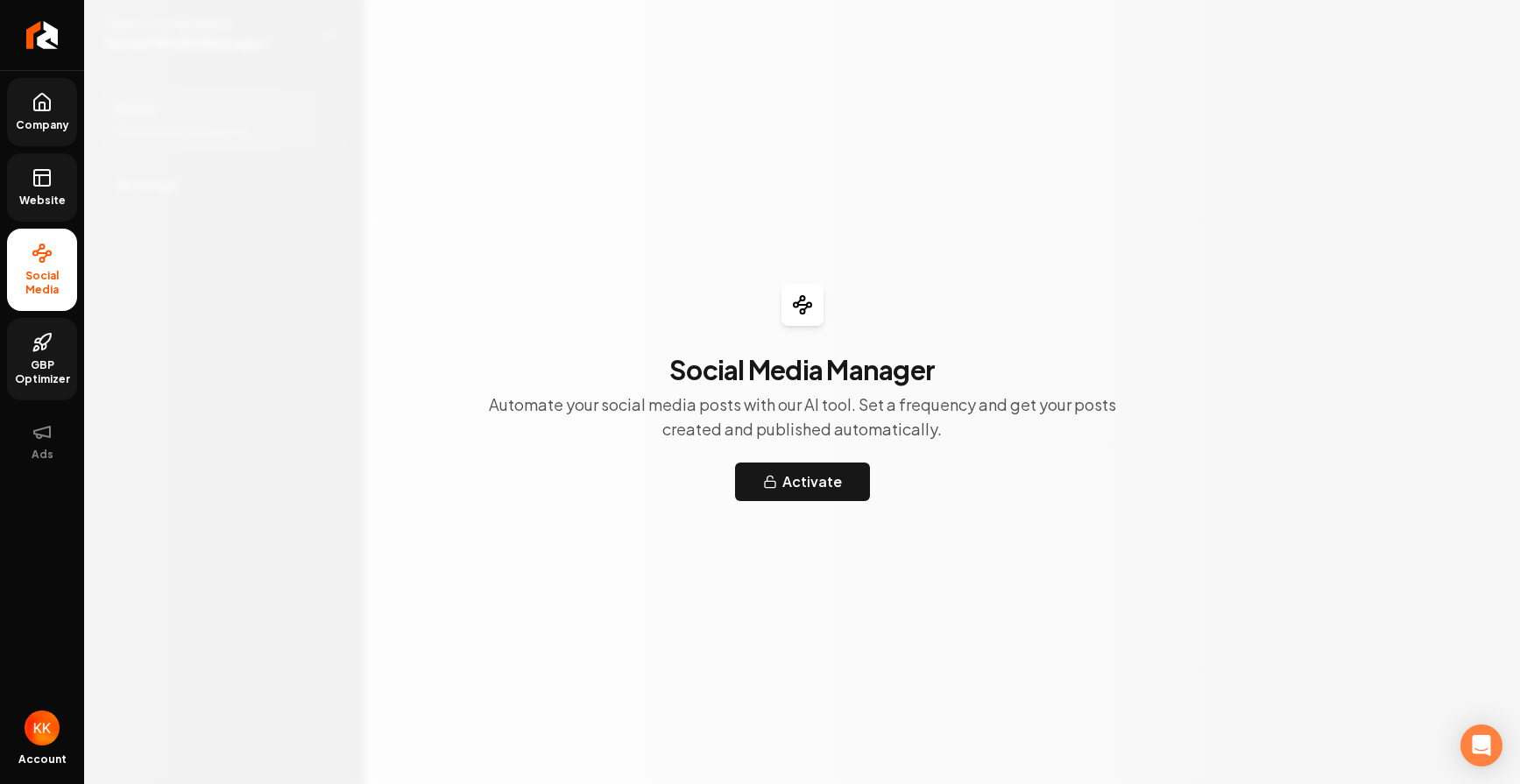
click at [50, 179] on rect at bounding box center [42, 178] width 16 height 16
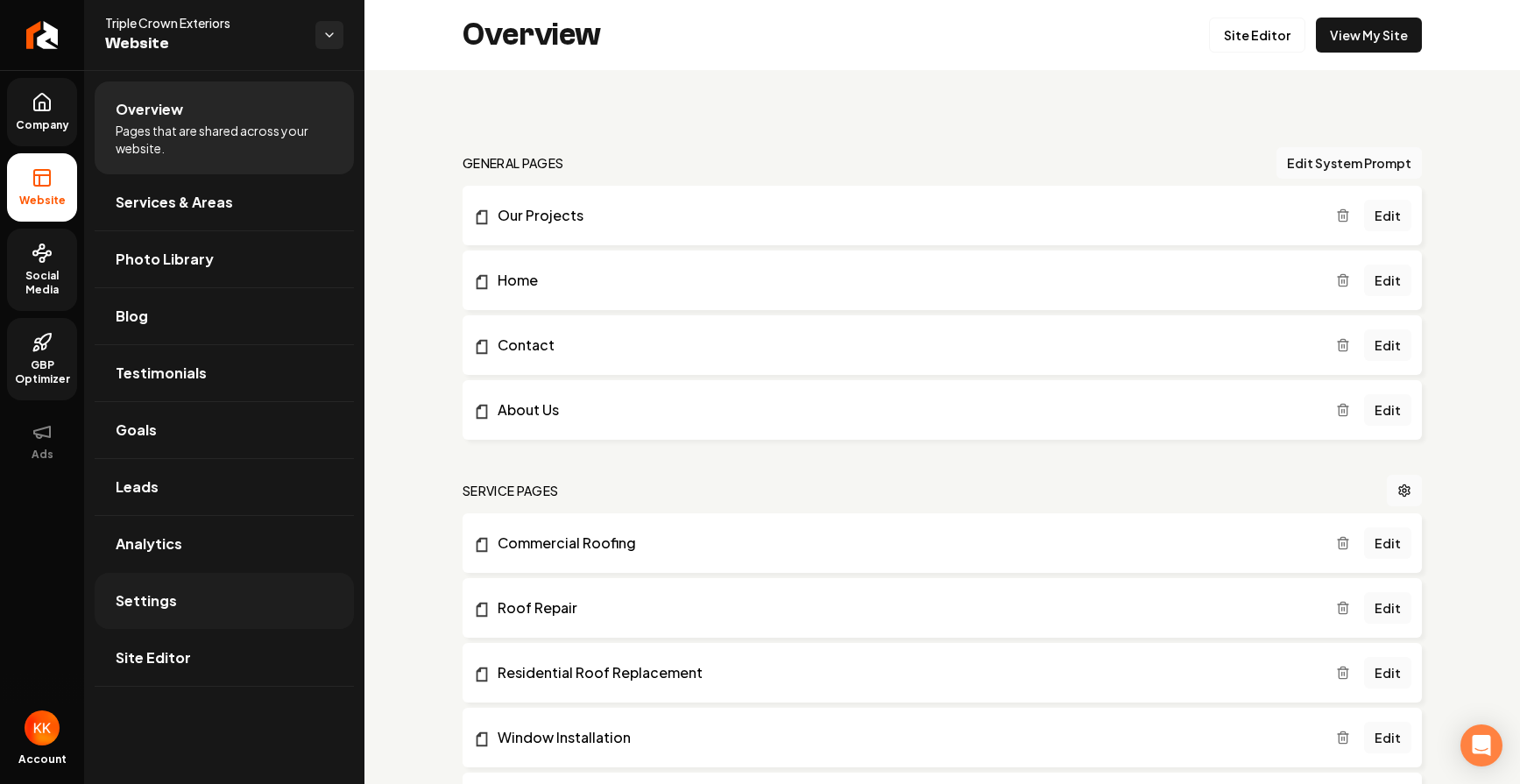
click at [179, 599] on link "Settings" at bounding box center [224, 600] width 259 height 56
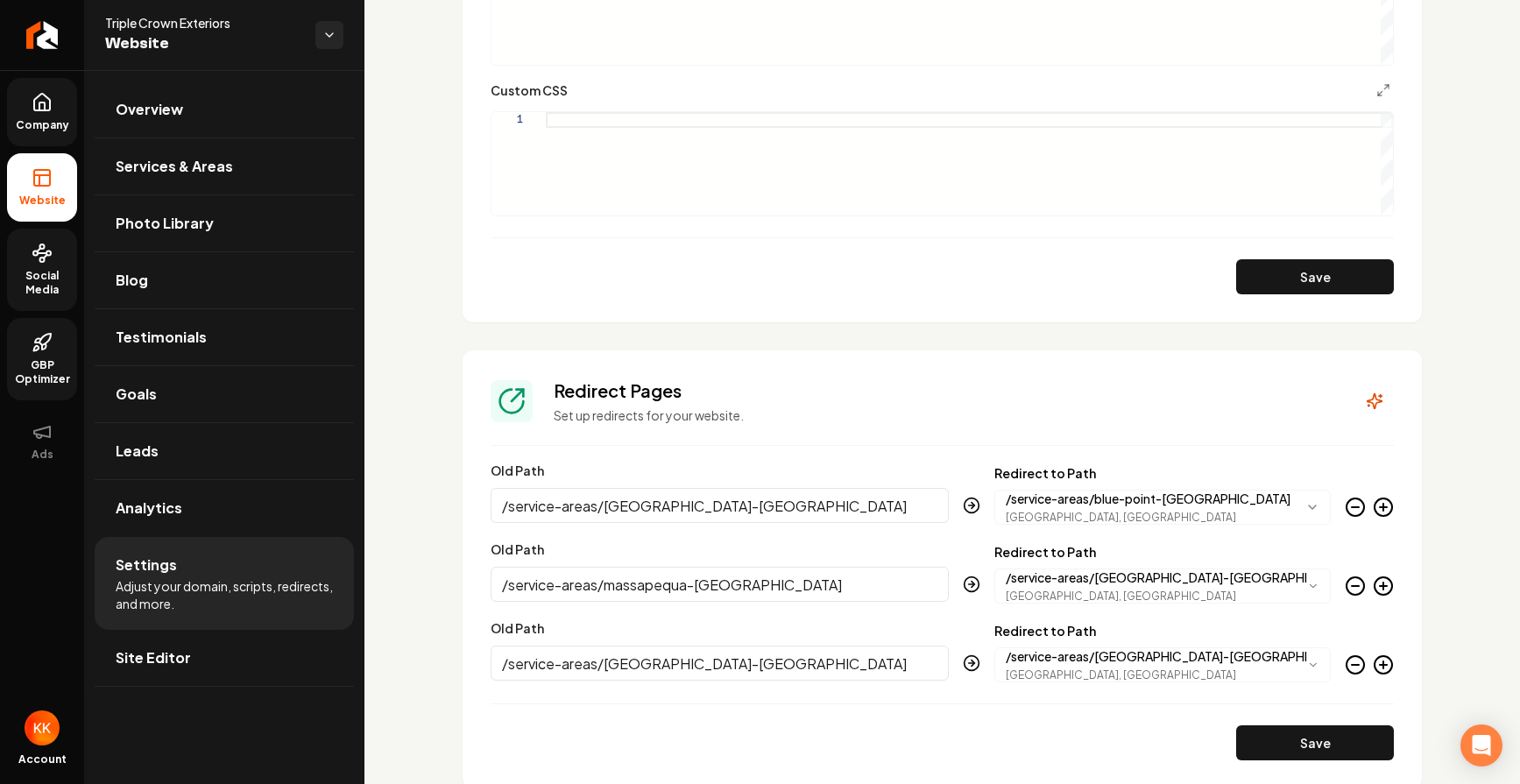
scroll to position [1721, 0]
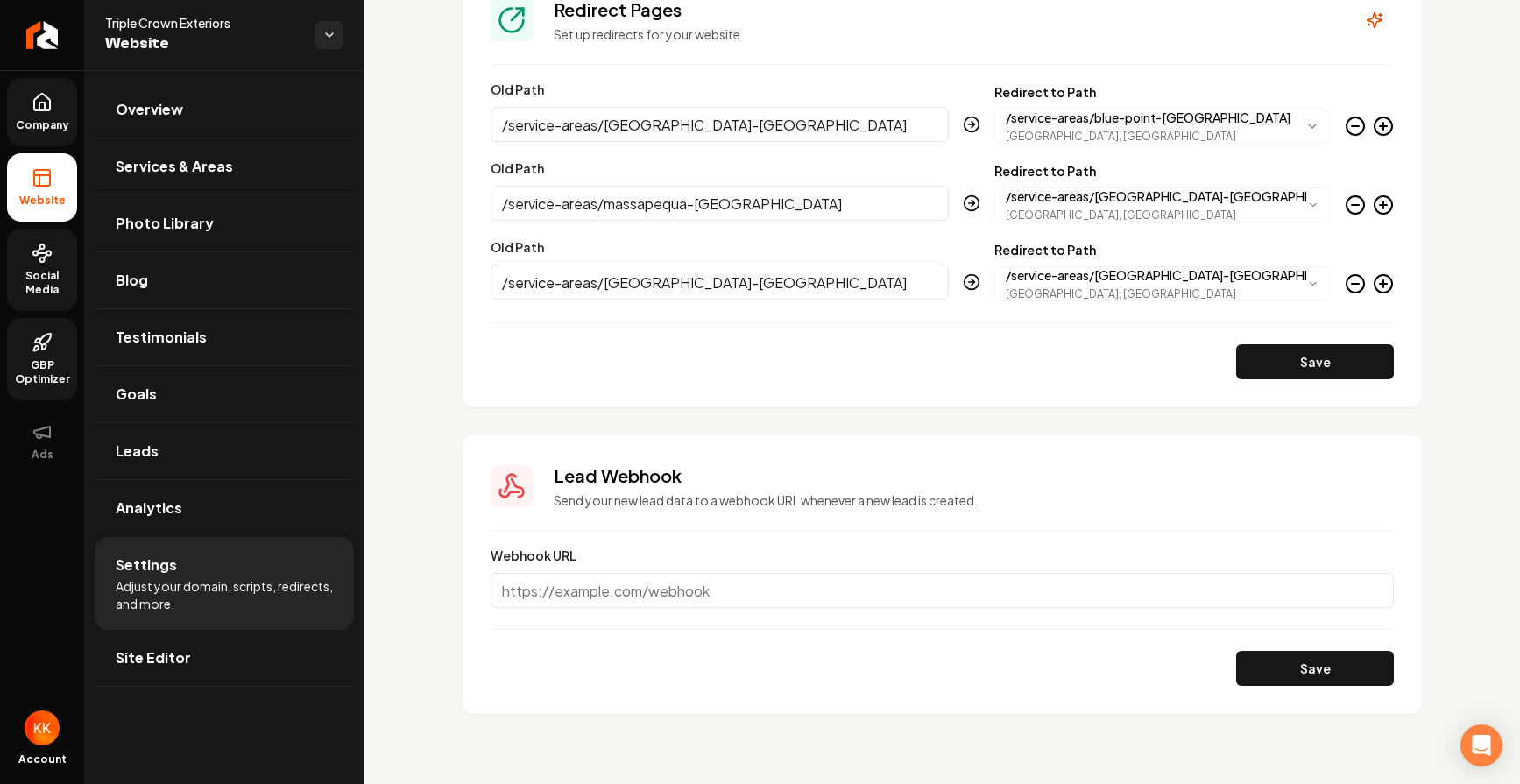
click at [185, 660] on span "Site Editor" at bounding box center [153, 657] width 75 height 21
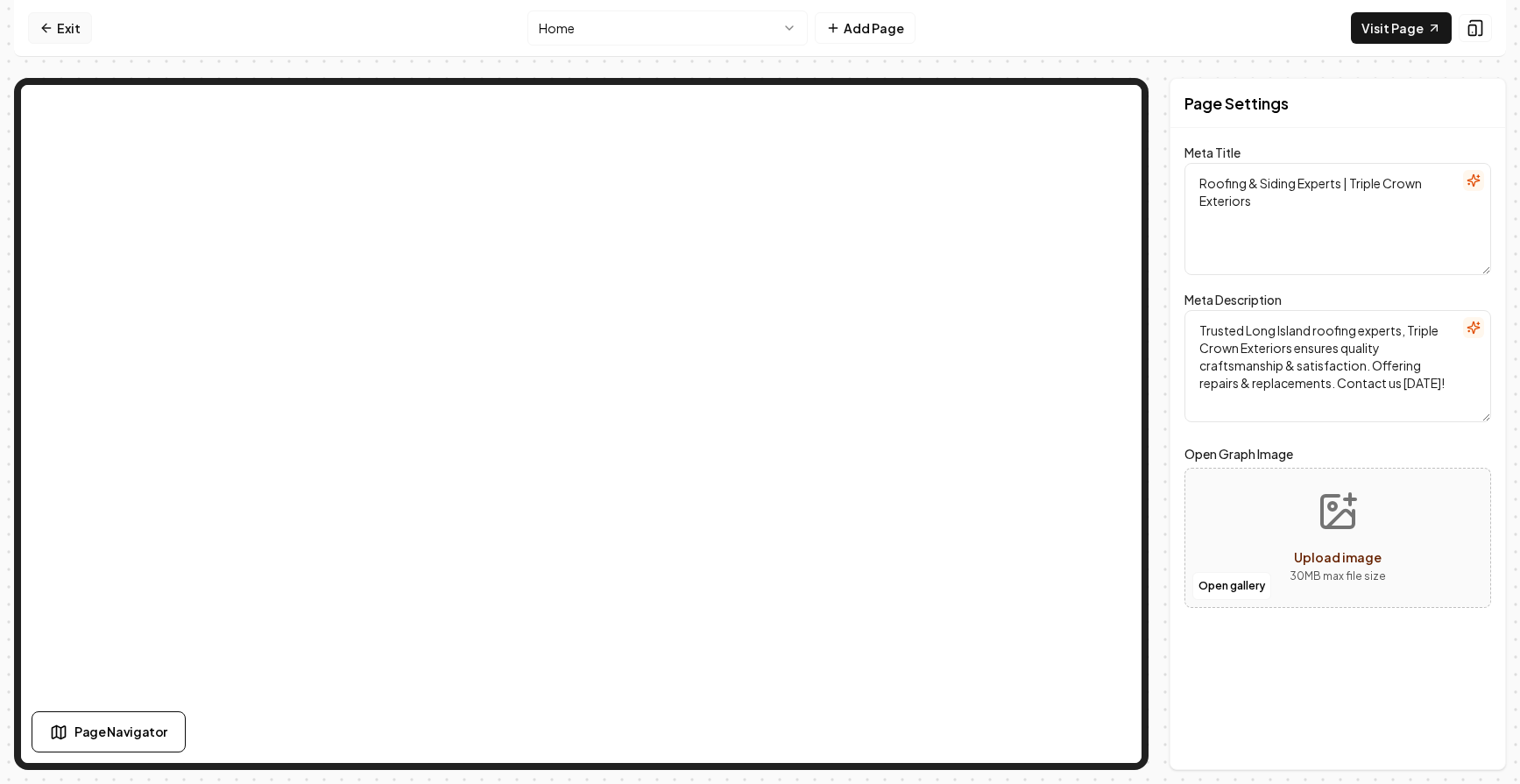
click at [55, 23] on link "Exit" at bounding box center [60, 28] width 64 height 31
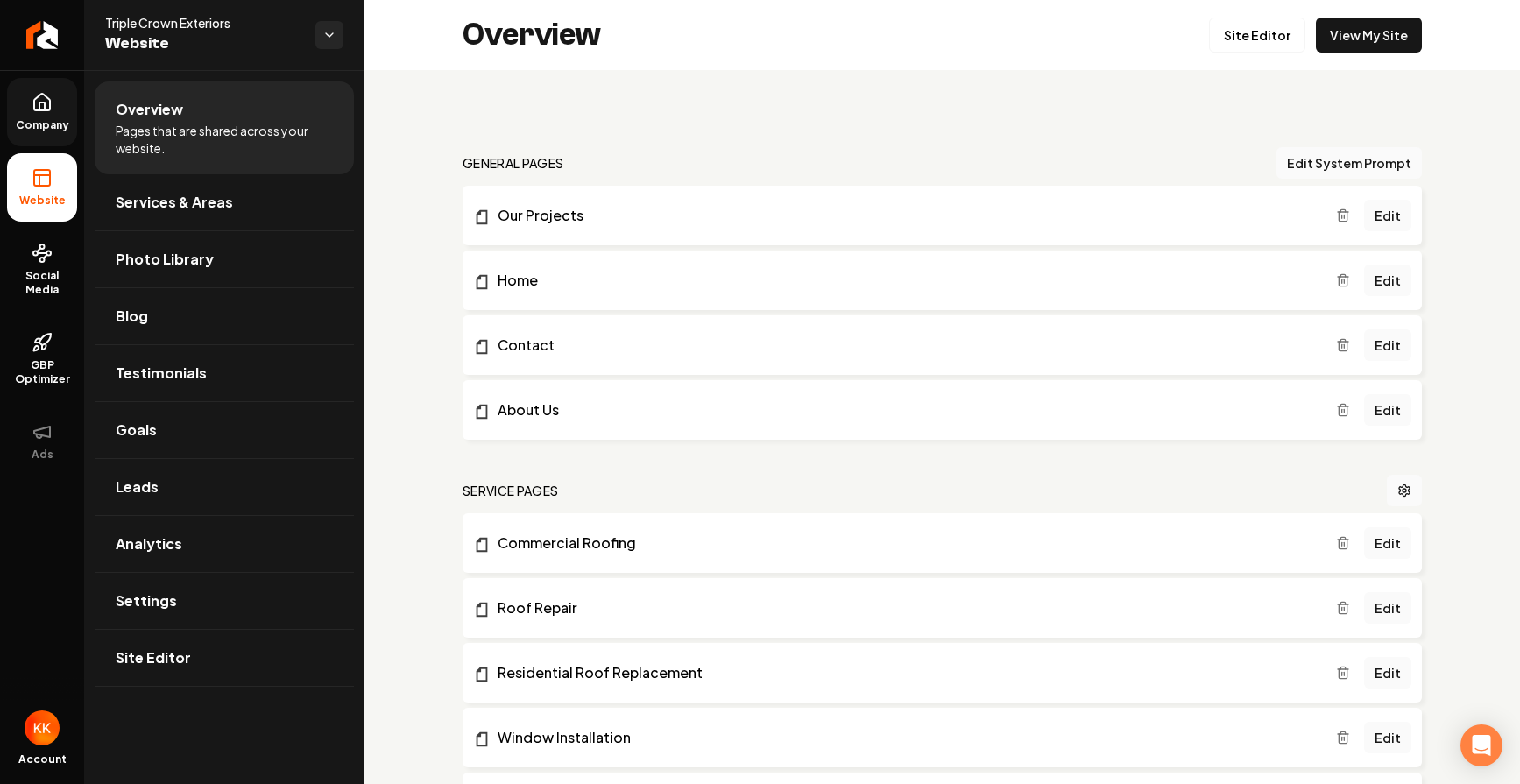
click at [31, 111] on icon at bounding box center [41, 102] width 21 height 21
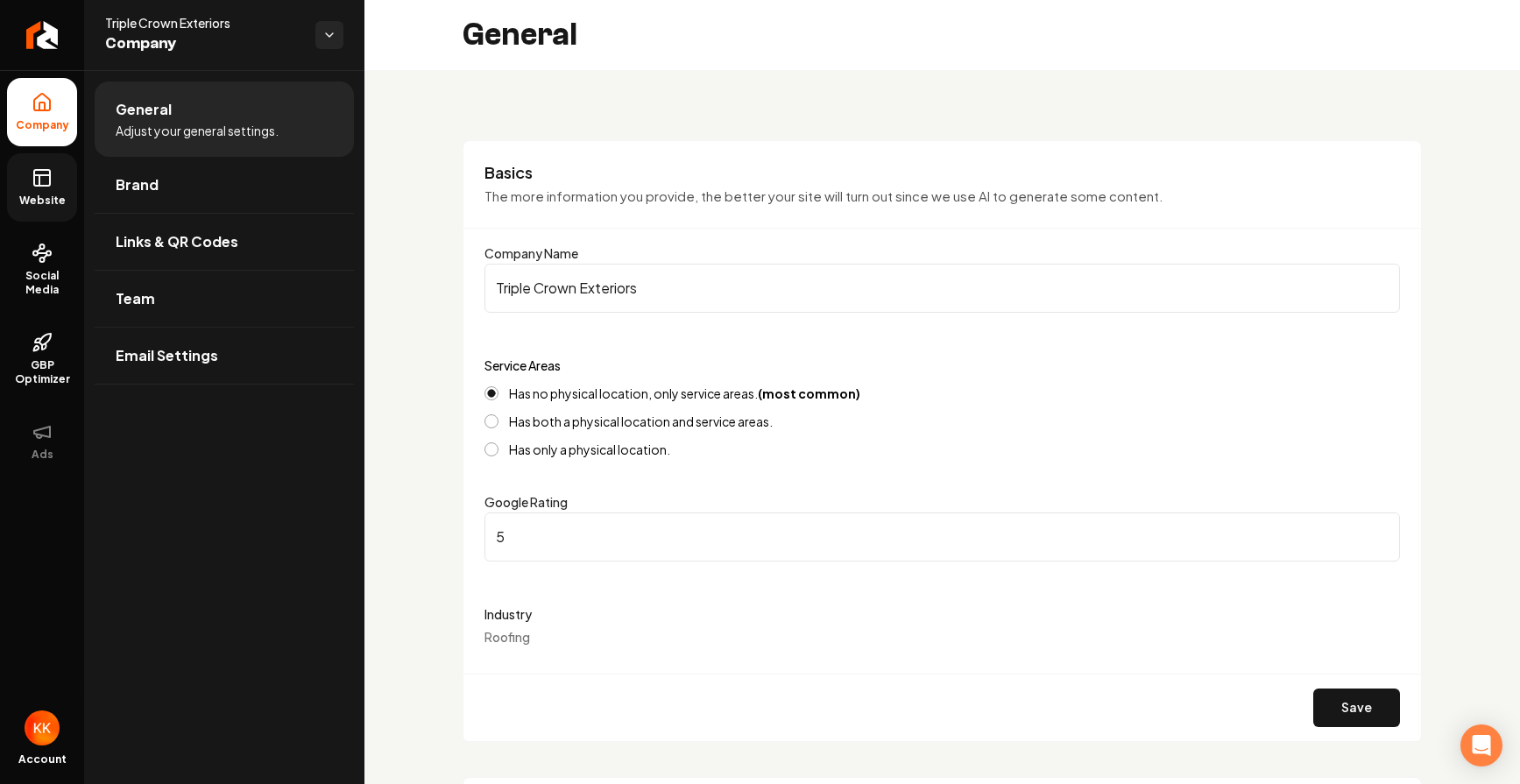
click at [45, 181] on icon at bounding box center [41, 177] width 21 height 21
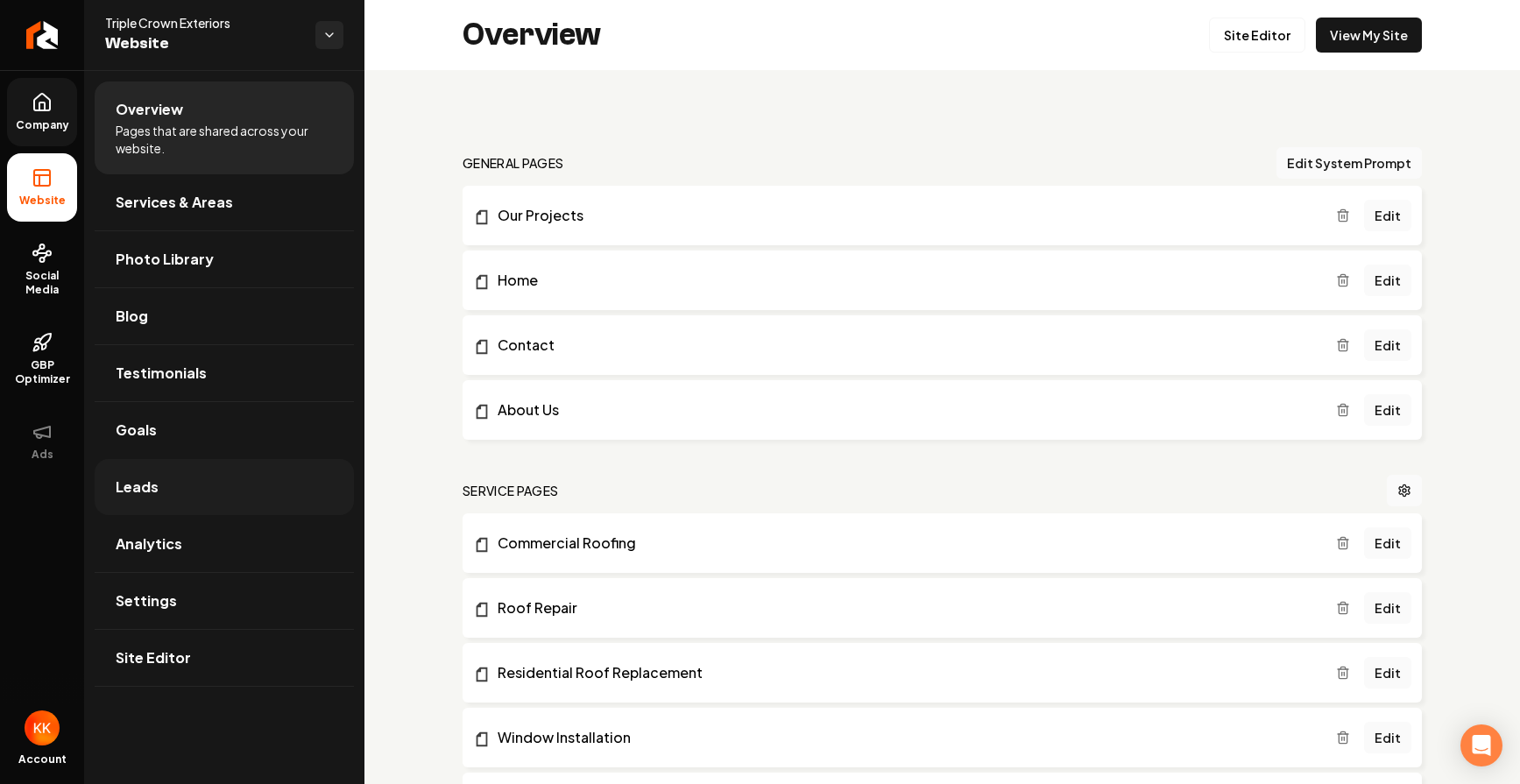
click at [183, 475] on link "Leads" at bounding box center [224, 486] width 259 height 56
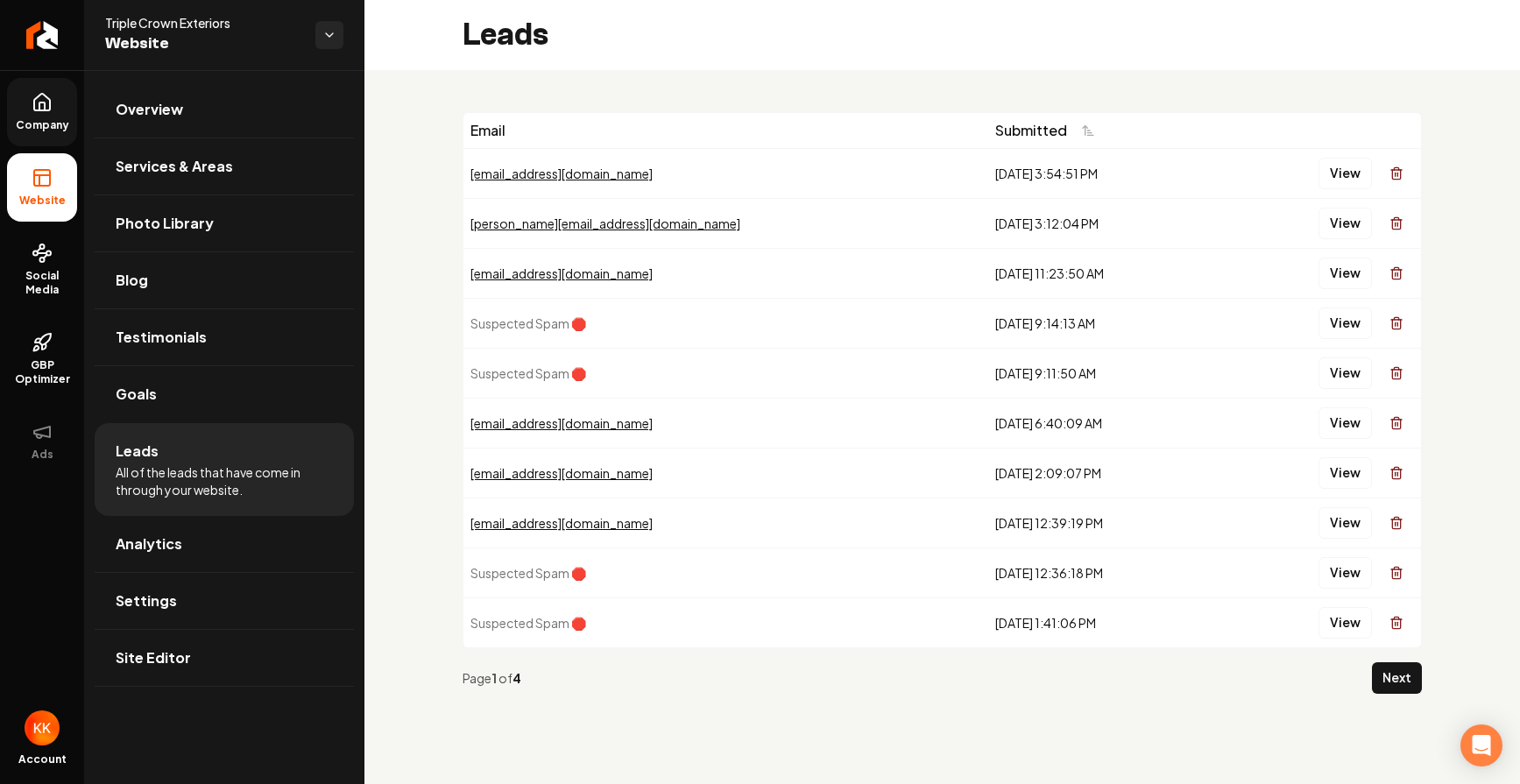
click at [764, 58] on div "Leads" at bounding box center [943, 35] width 1156 height 70
click at [1408, 676] on button "Next" at bounding box center [1397, 677] width 50 height 31
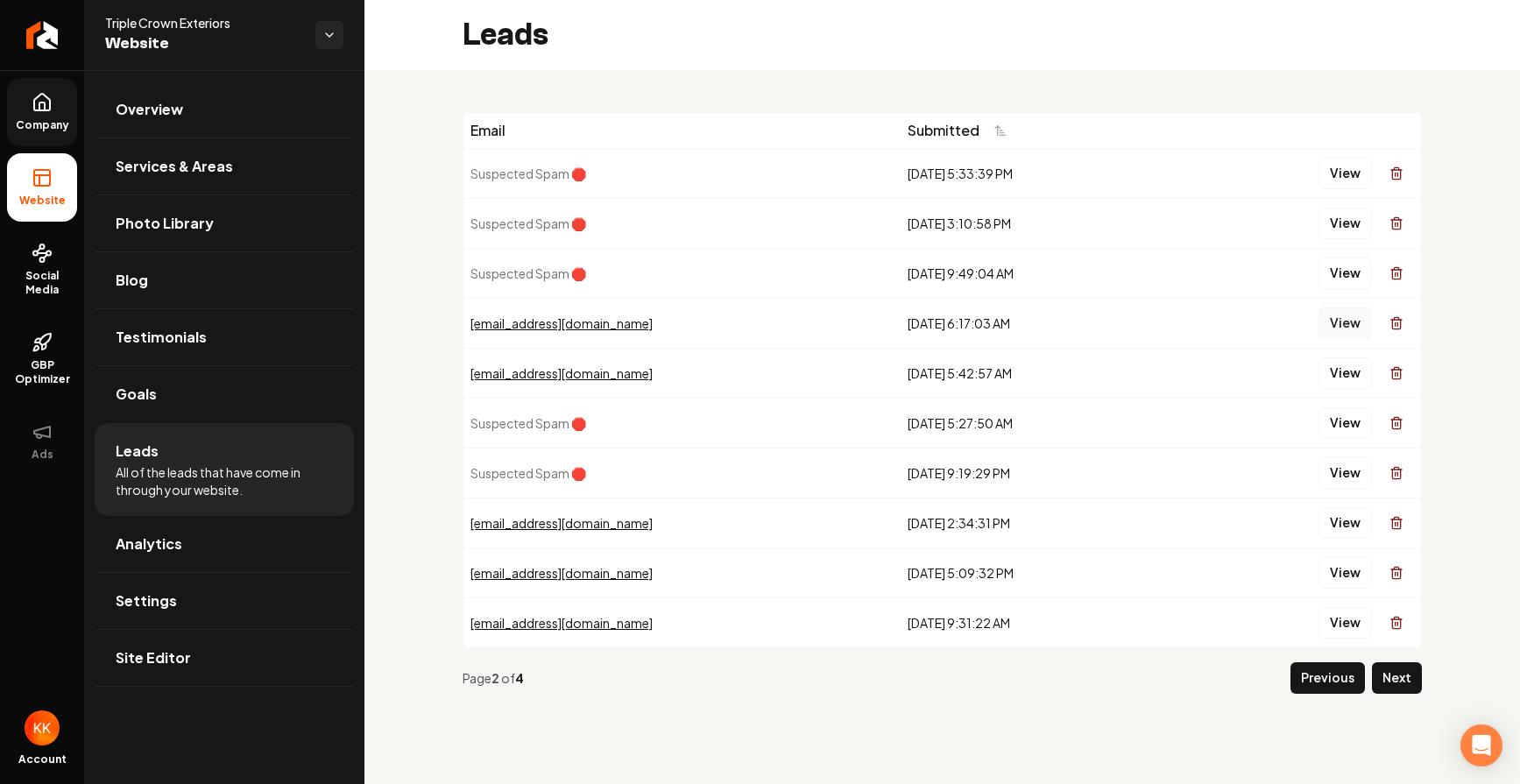
click at [1330, 326] on button "View" at bounding box center [1345, 323] width 54 height 31
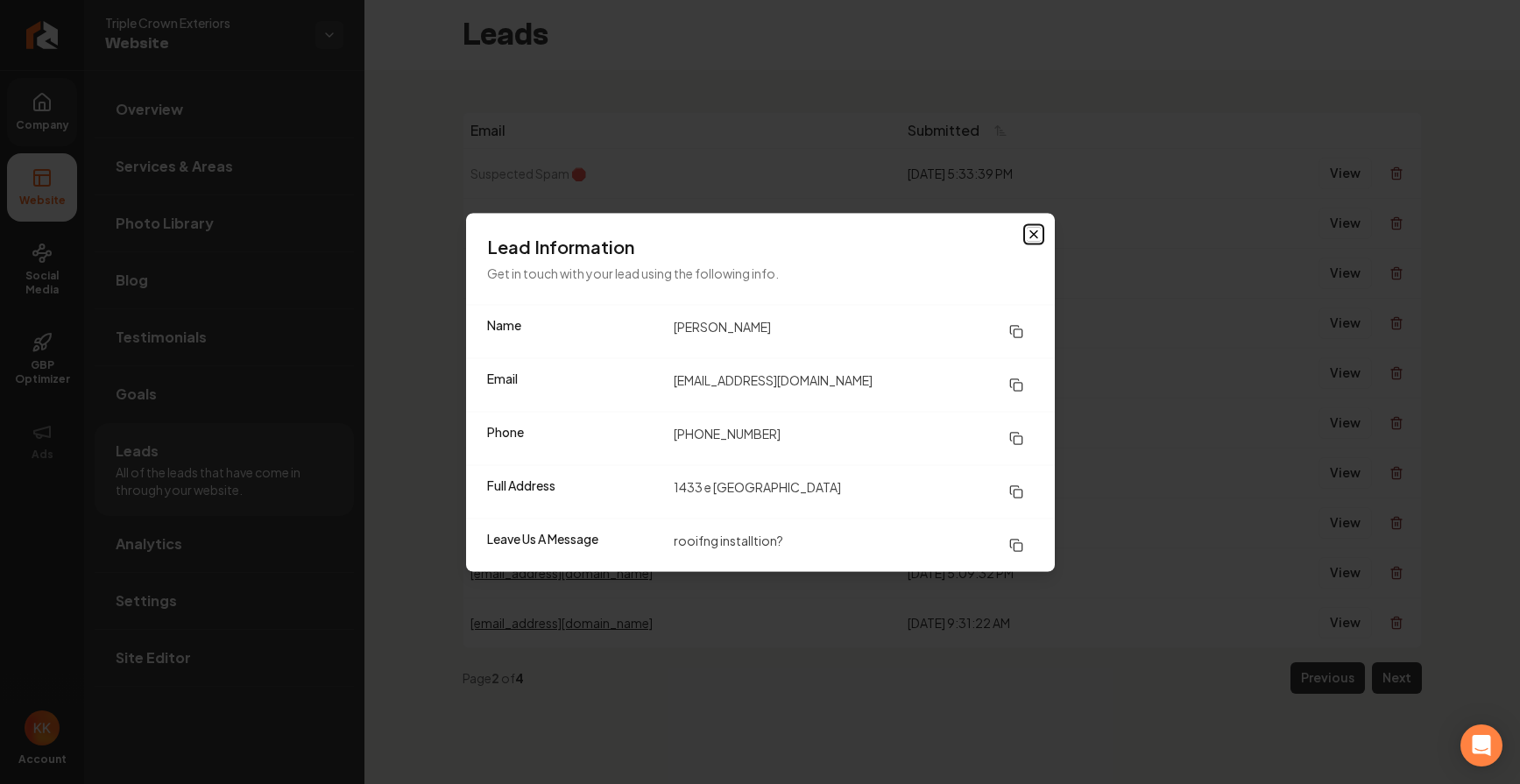
click at [1033, 231] on icon "button" at bounding box center [1034, 234] width 14 height 14
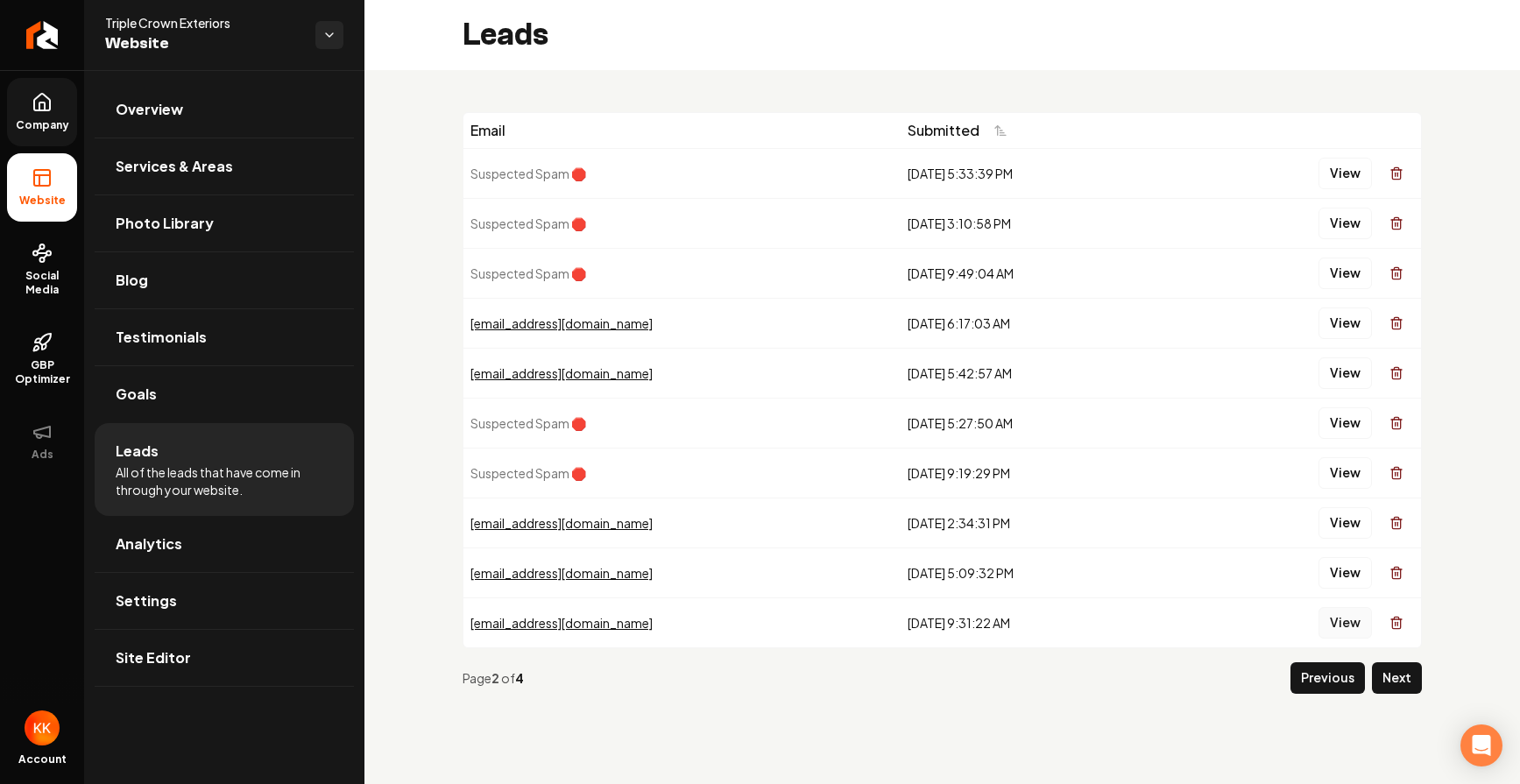
click at [1351, 621] on button "View" at bounding box center [1345, 623] width 54 height 31
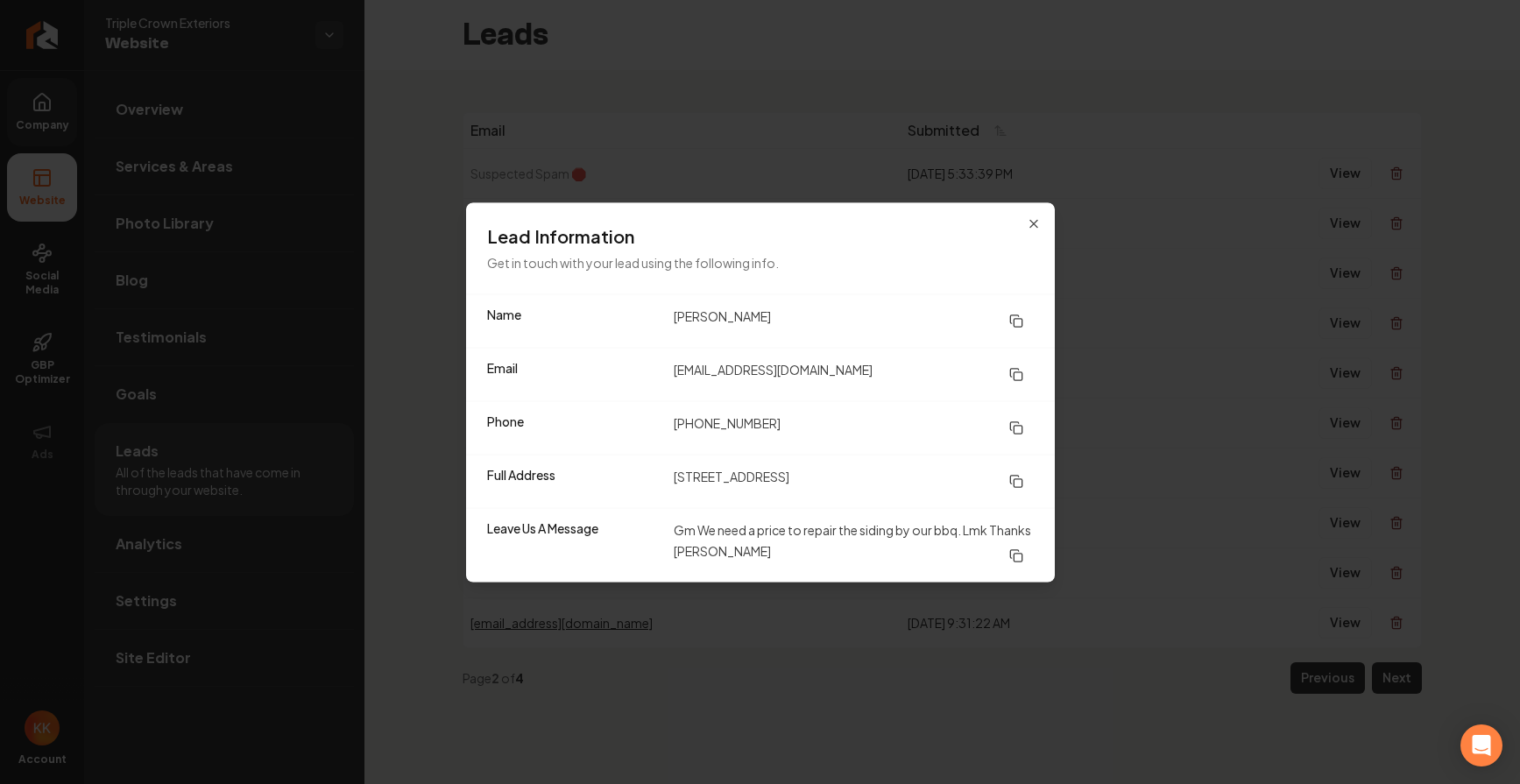
click at [973, 273] on div "Lead Information Get in touch with your lead using the following info." at bounding box center [761, 247] width 589 height 91
click at [971, 273] on div "Lead Information Get in touch with your lead using the following info." at bounding box center [761, 247] width 589 height 91
click at [1032, 224] on icon "button" at bounding box center [1033, 223] width 7 height 7
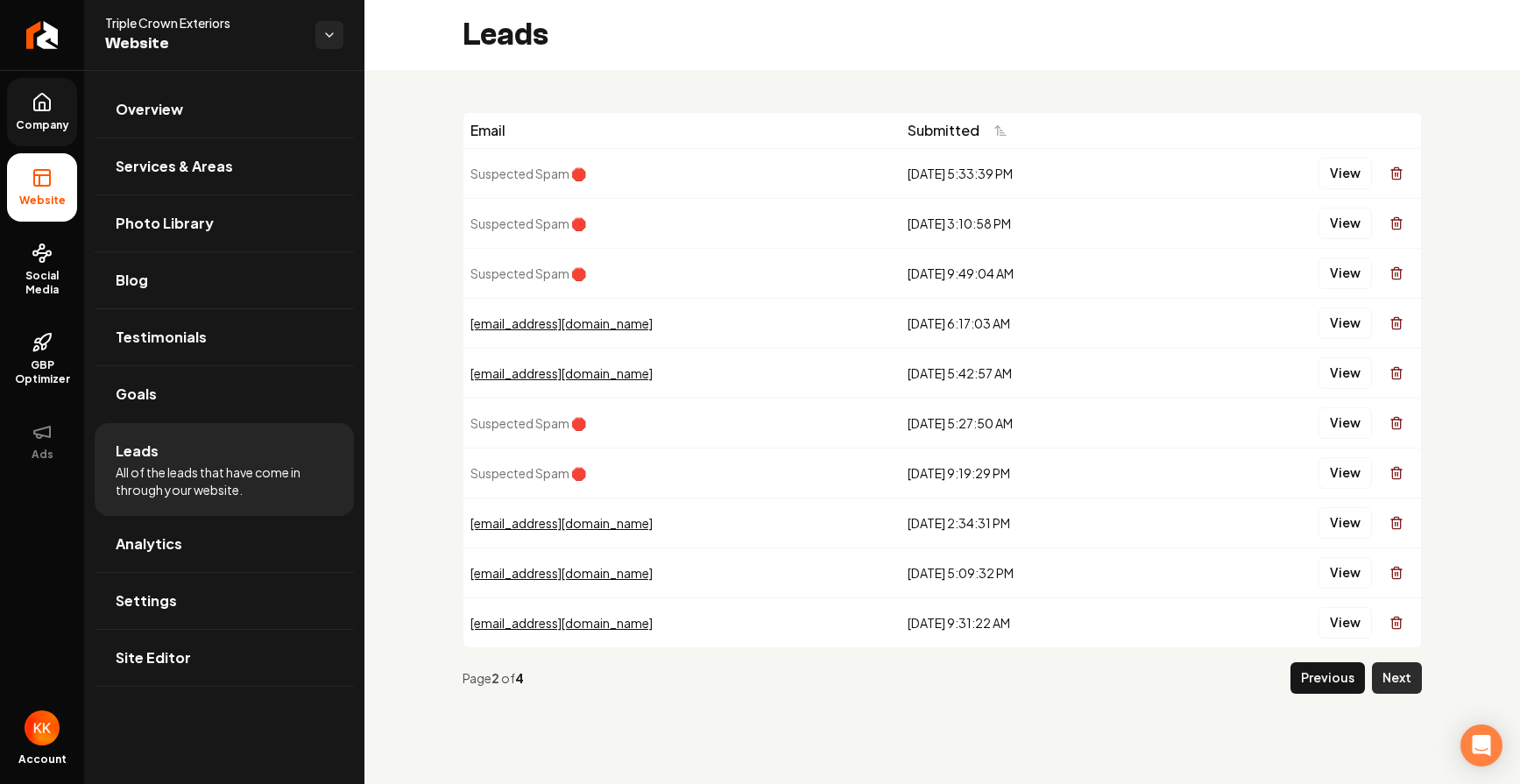
click at [1406, 684] on button "Next" at bounding box center [1397, 677] width 50 height 31
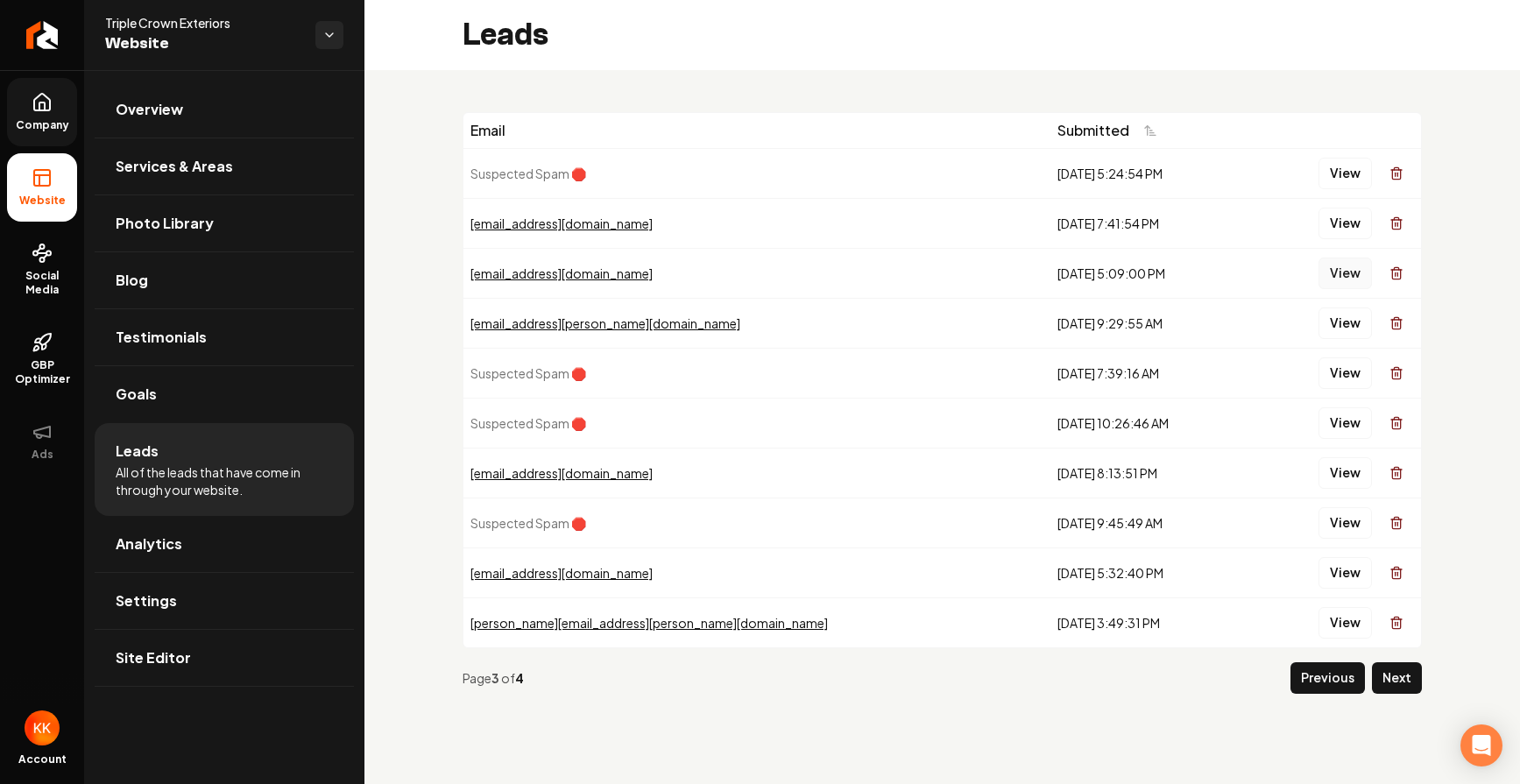
click at [1352, 281] on button "View" at bounding box center [1345, 273] width 54 height 31
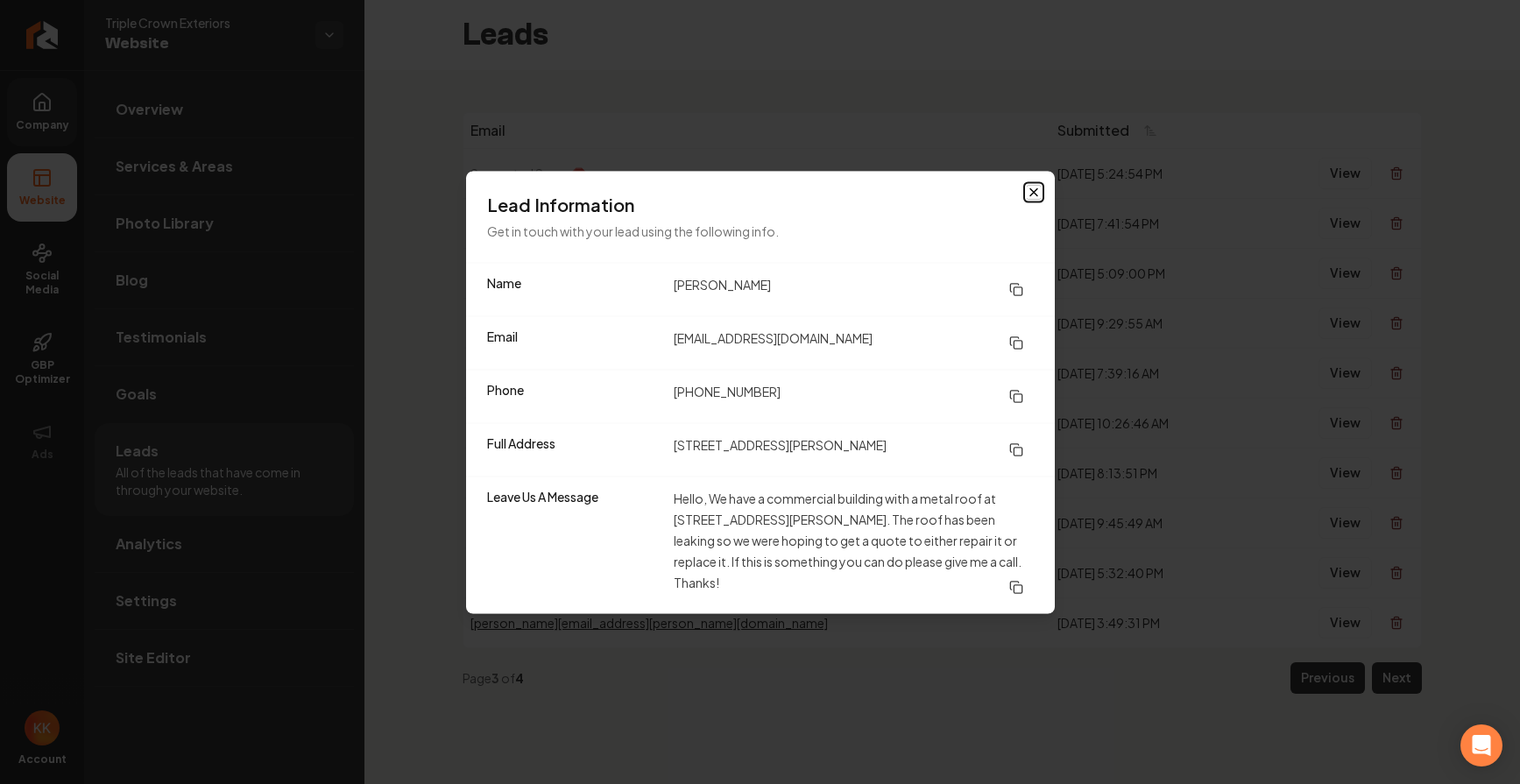
click at [1036, 198] on icon "button" at bounding box center [1034, 192] width 14 height 14
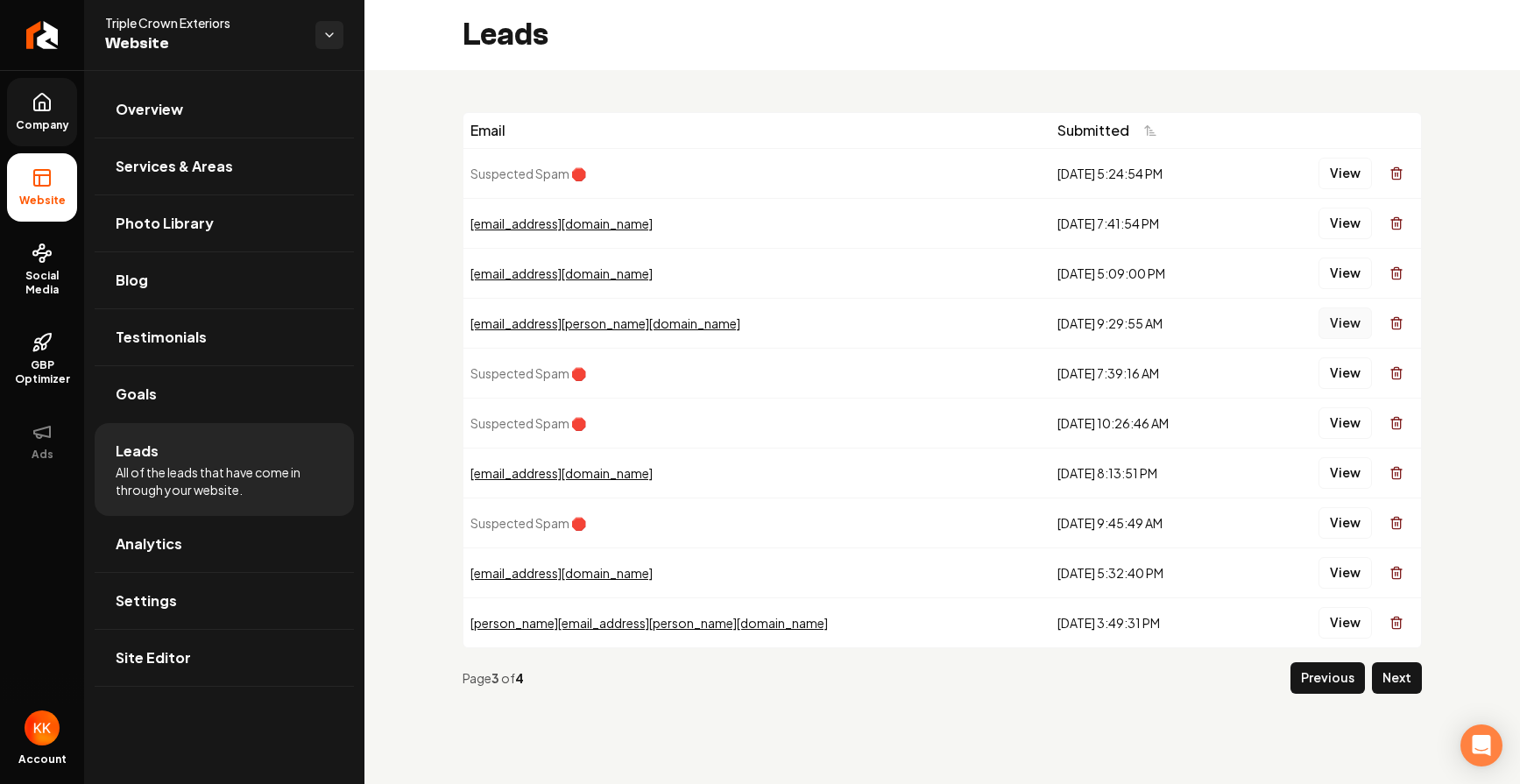
click at [1357, 329] on button "View" at bounding box center [1345, 323] width 54 height 31
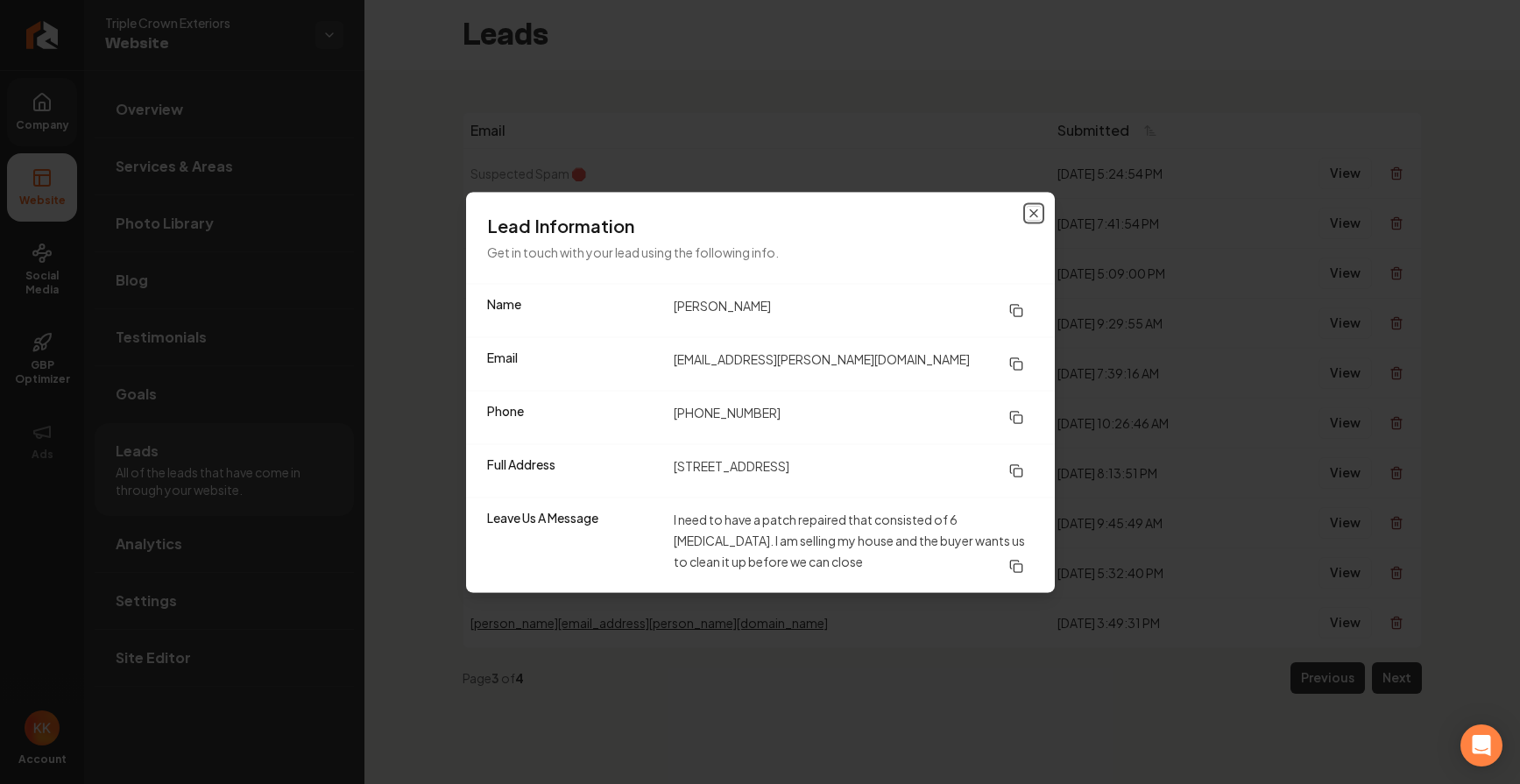
click at [1031, 210] on icon "button" at bounding box center [1034, 213] width 14 height 14
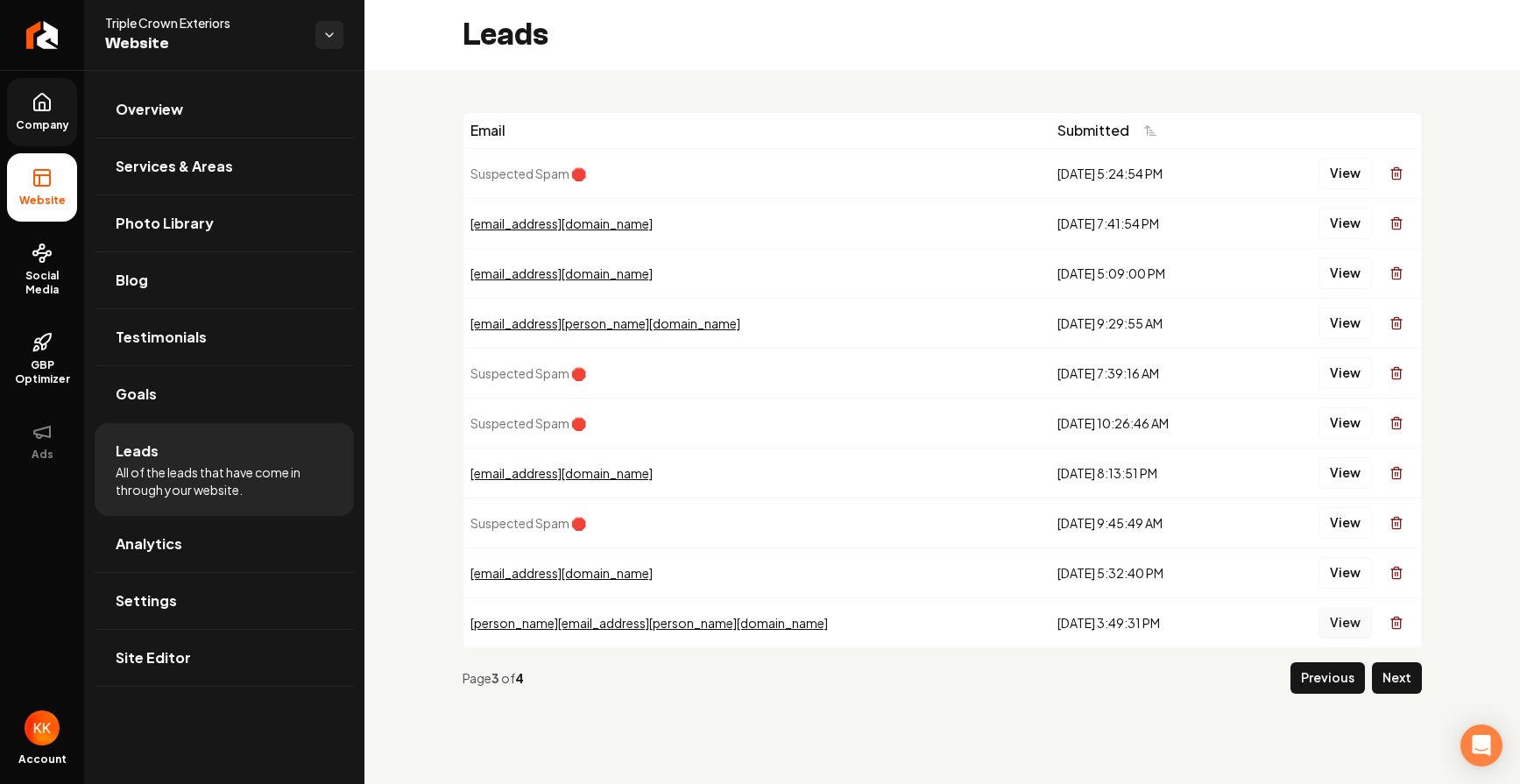
click at [1338, 624] on button "View" at bounding box center [1345, 623] width 54 height 31
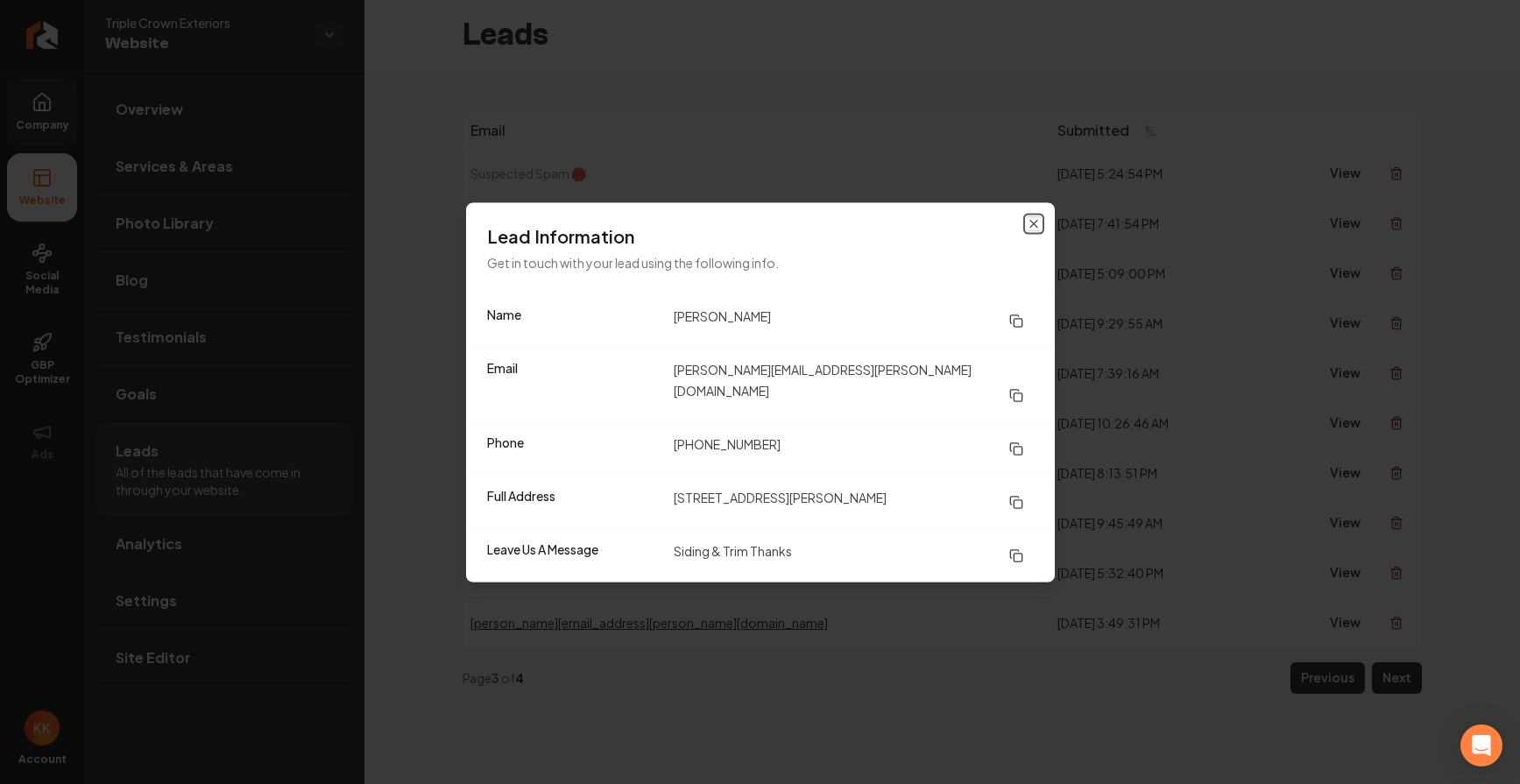
drag, startPoint x: 1030, startPoint y: 231, endPoint x: 1189, endPoint y: 404, distance: 235.0
click at [1030, 227] on icon "button" at bounding box center [1033, 223] width 7 height 7
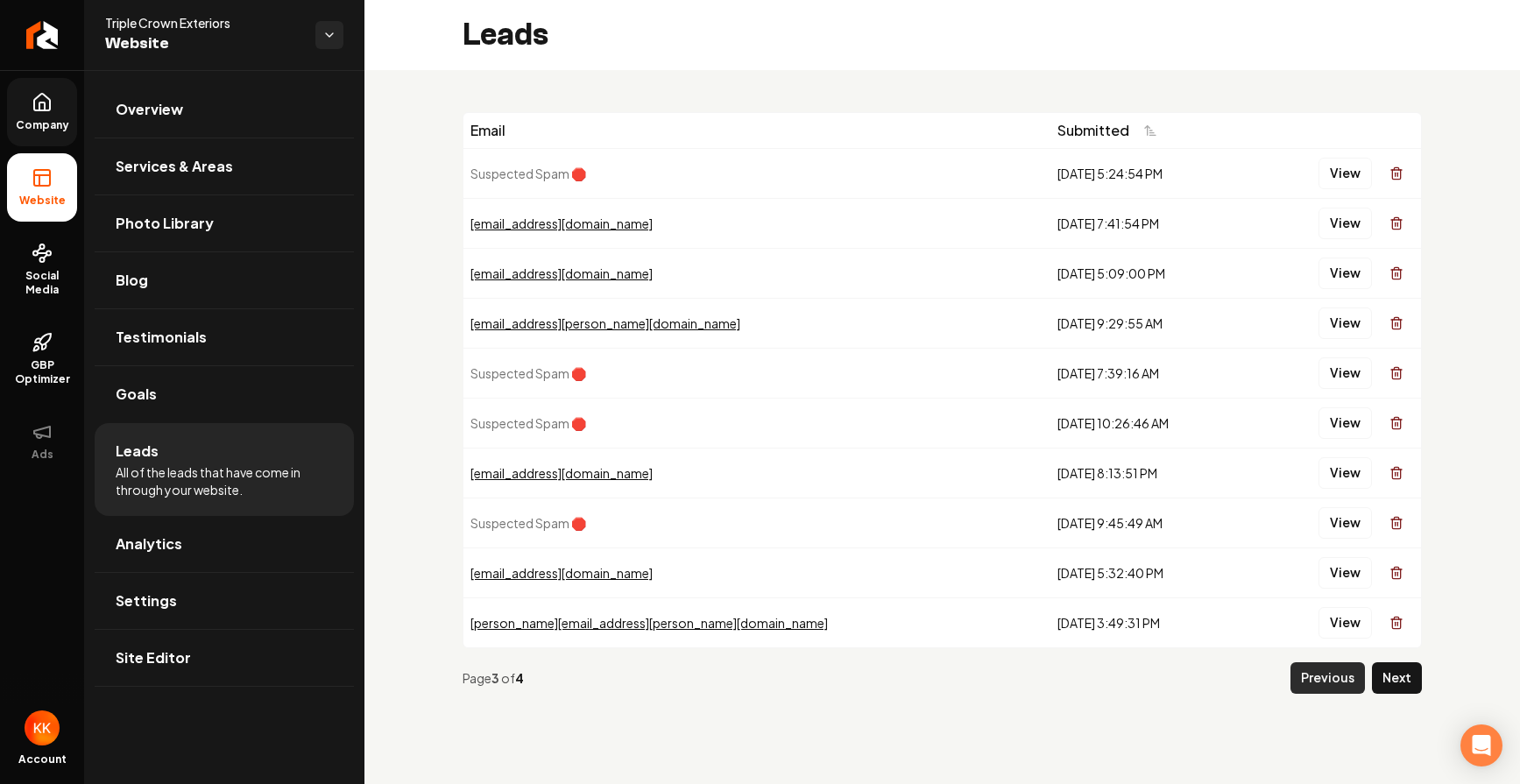
click at [1323, 681] on button "Previous" at bounding box center [1328, 677] width 74 height 31
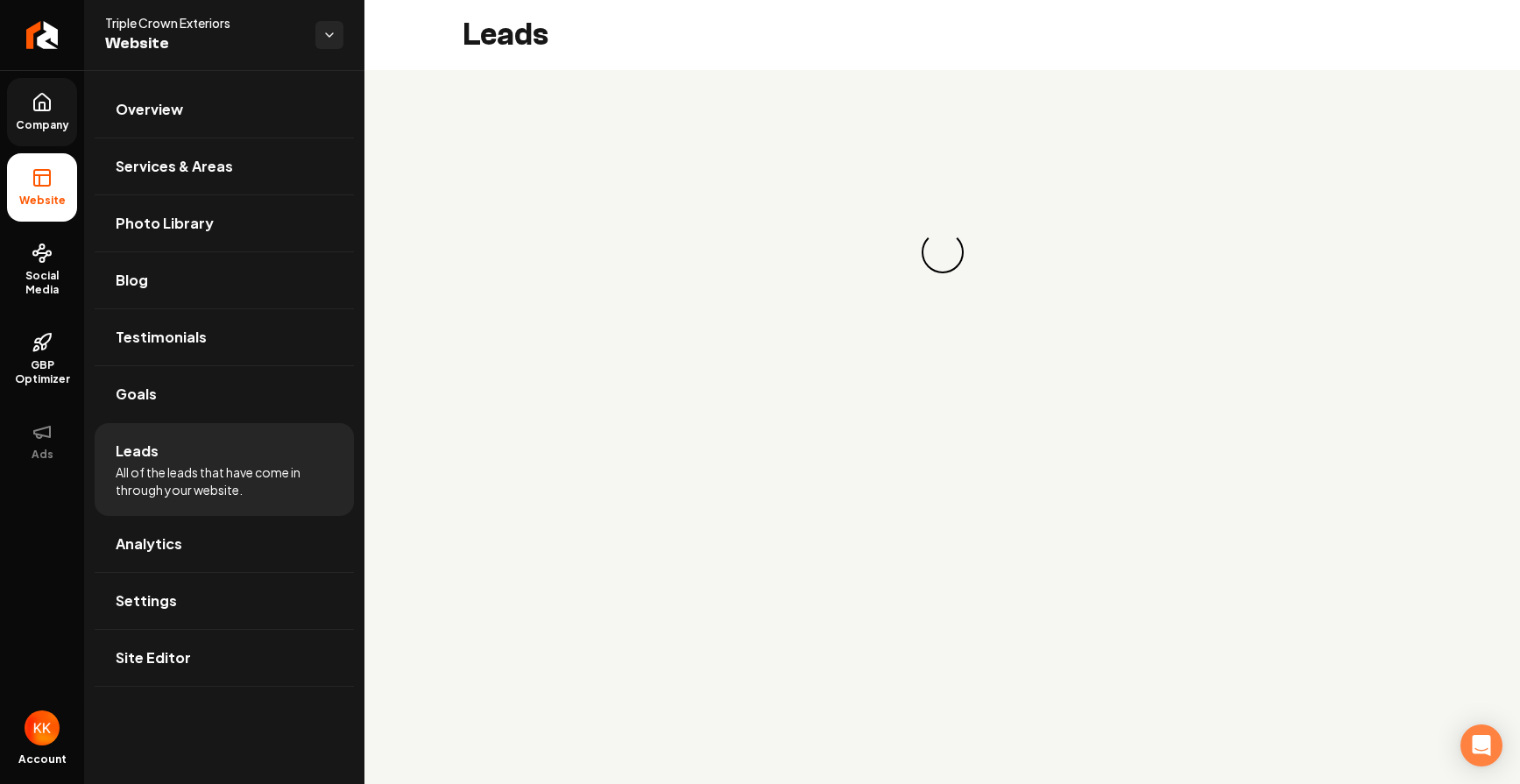
click at [1323, 681] on main "Leads Loading... Loading..." at bounding box center [943, 392] width 1156 height 784
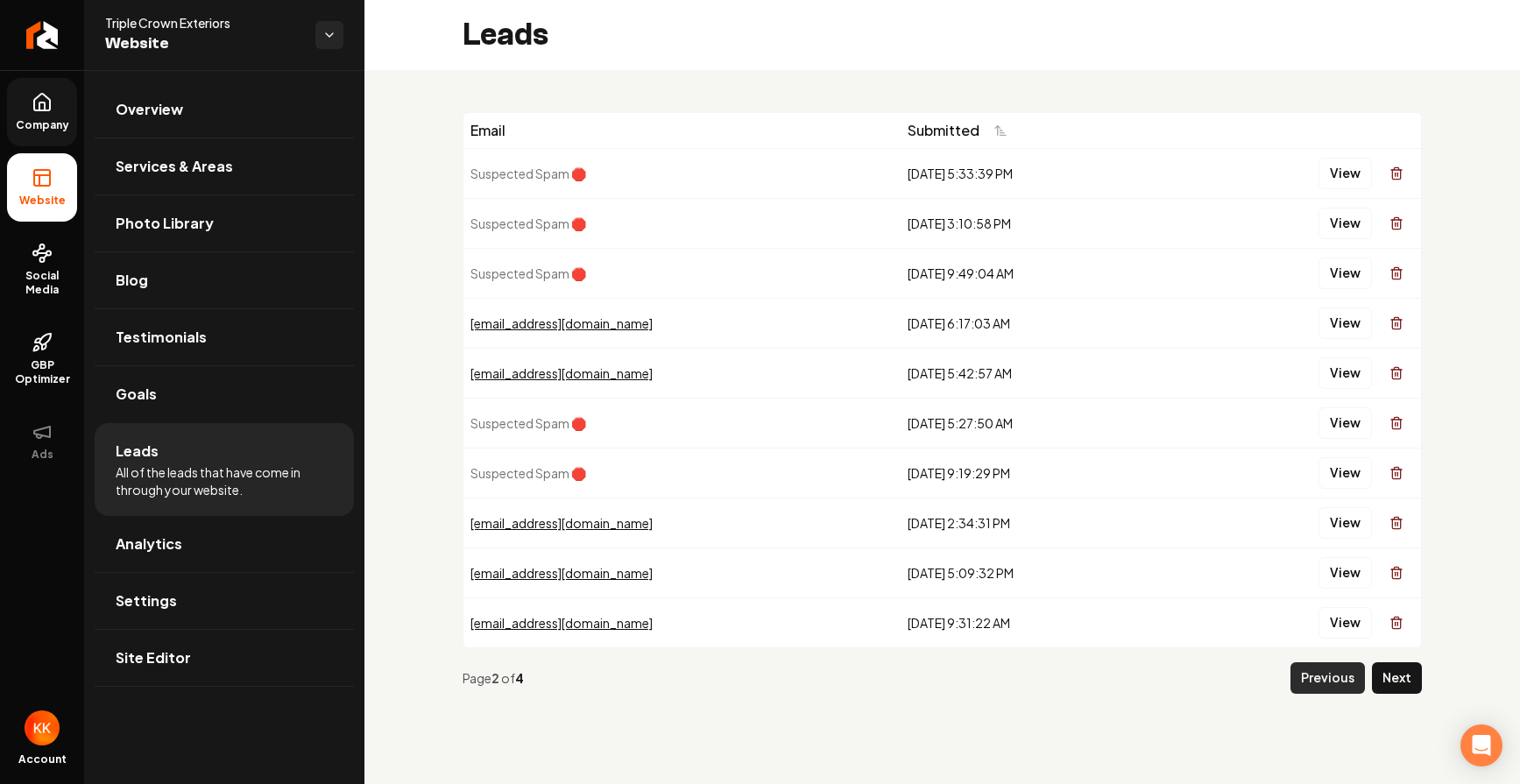
click at [1322, 681] on button "Previous" at bounding box center [1328, 677] width 74 height 31
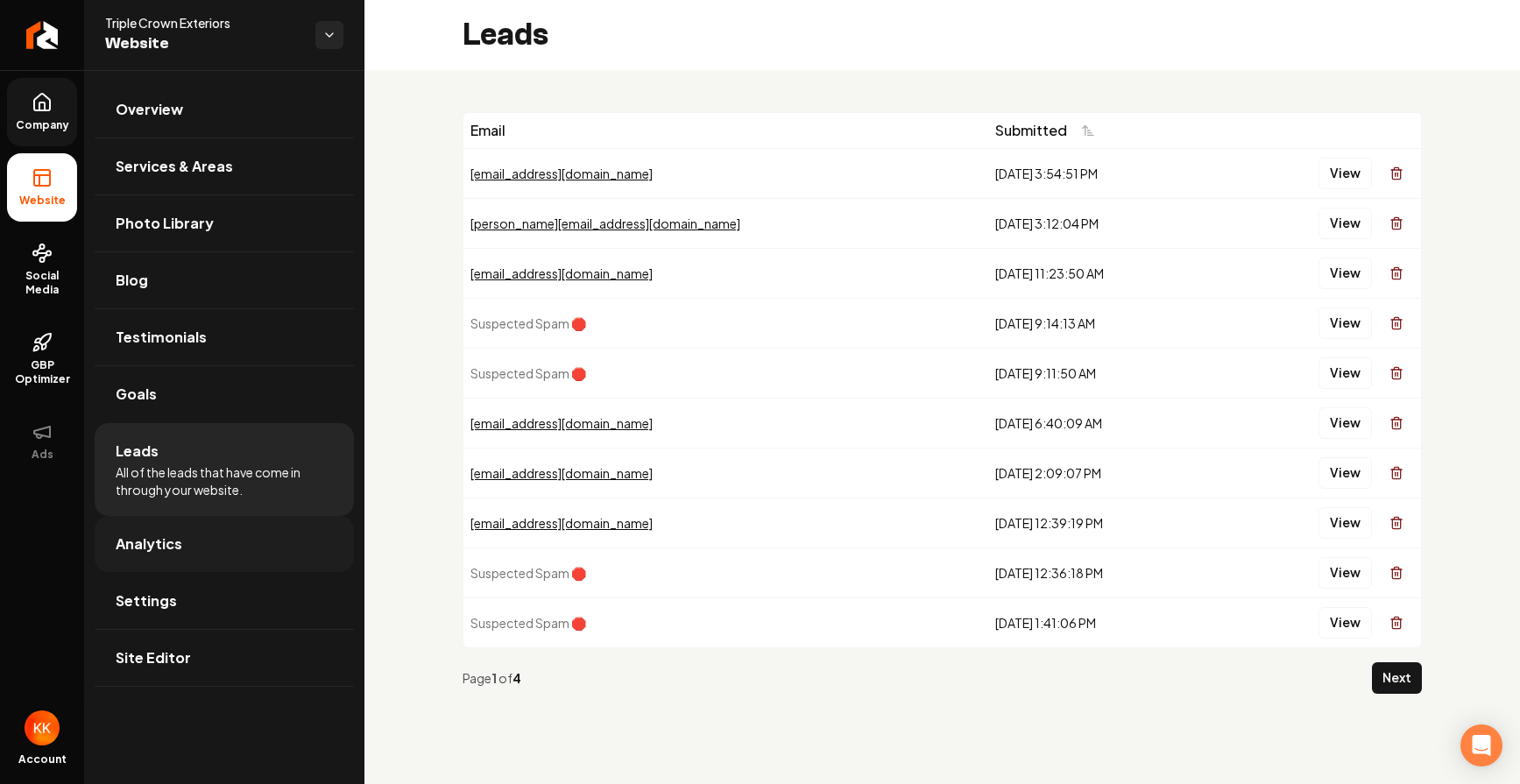
click at [192, 549] on link "Analytics" at bounding box center [224, 544] width 259 height 56
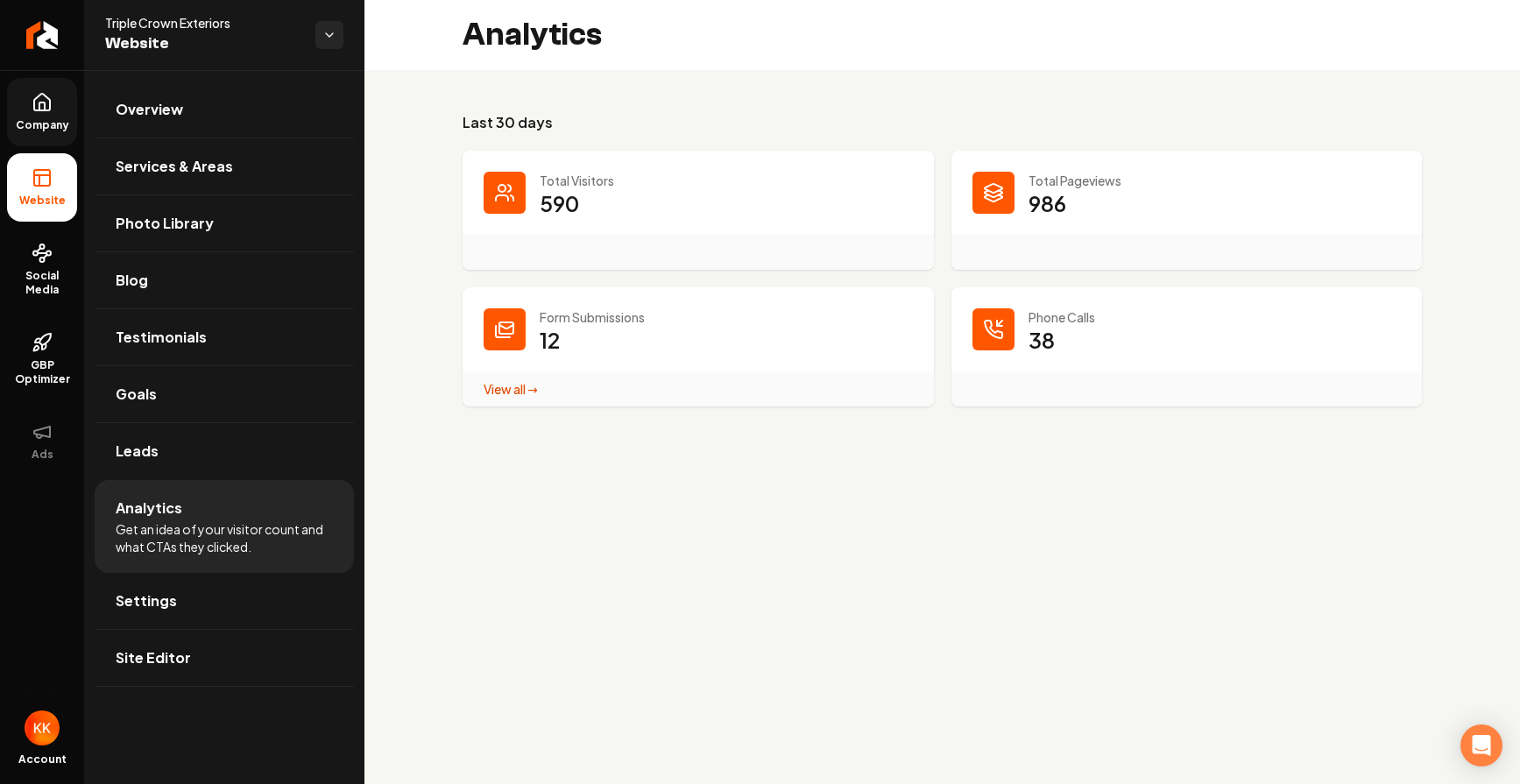
click at [861, 589] on main "Analytics Last 30 days Total Visitors 590 Total Pageviews 986 Form Submissions …" at bounding box center [943, 392] width 1156 height 784
click at [518, 392] on link "View all → Form Submissions stats" at bounding box center [511, 389] width 55 height 16
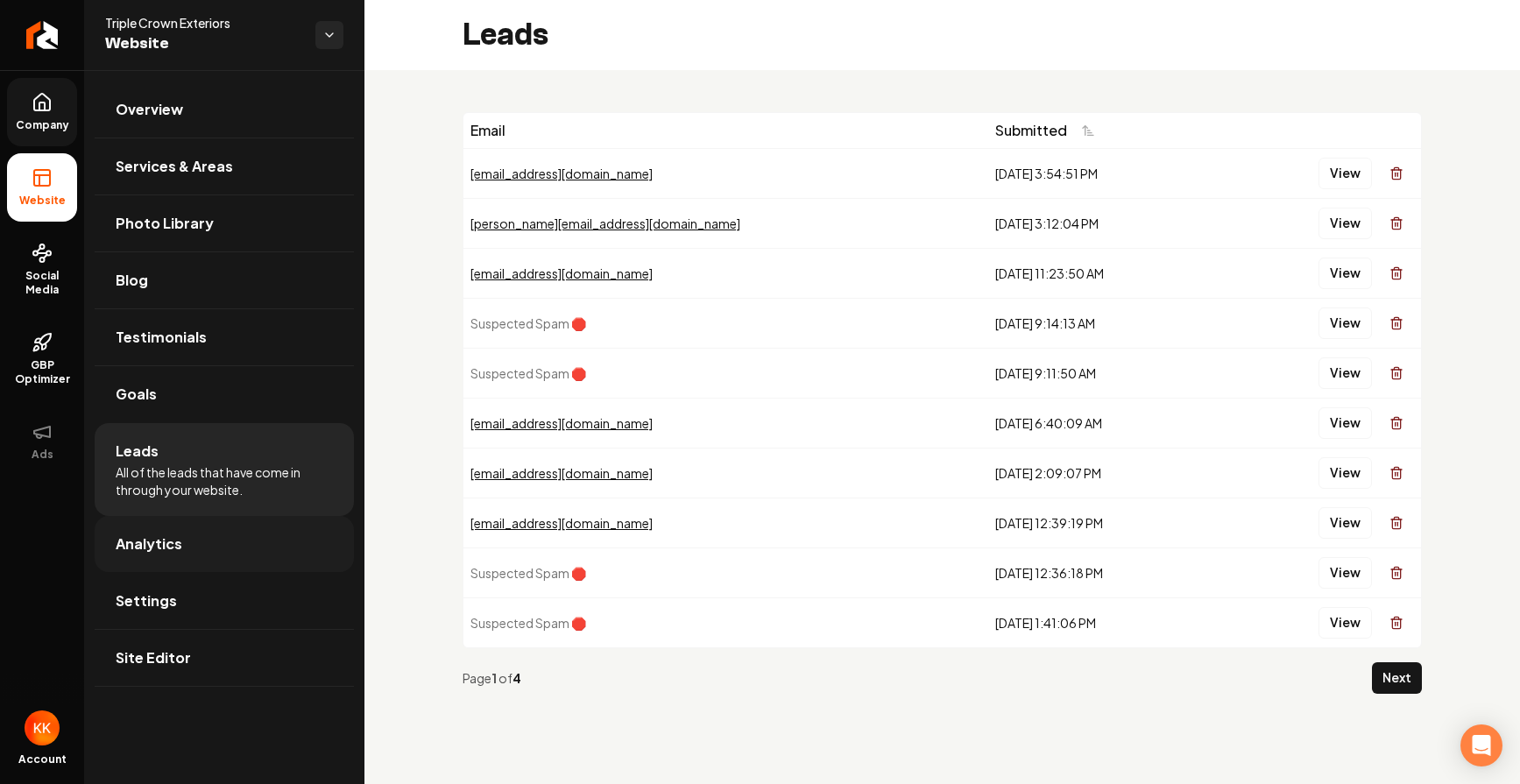
click at [194, 545] on link "Analytics" at bounding box center [224, 544] width 259 height 56
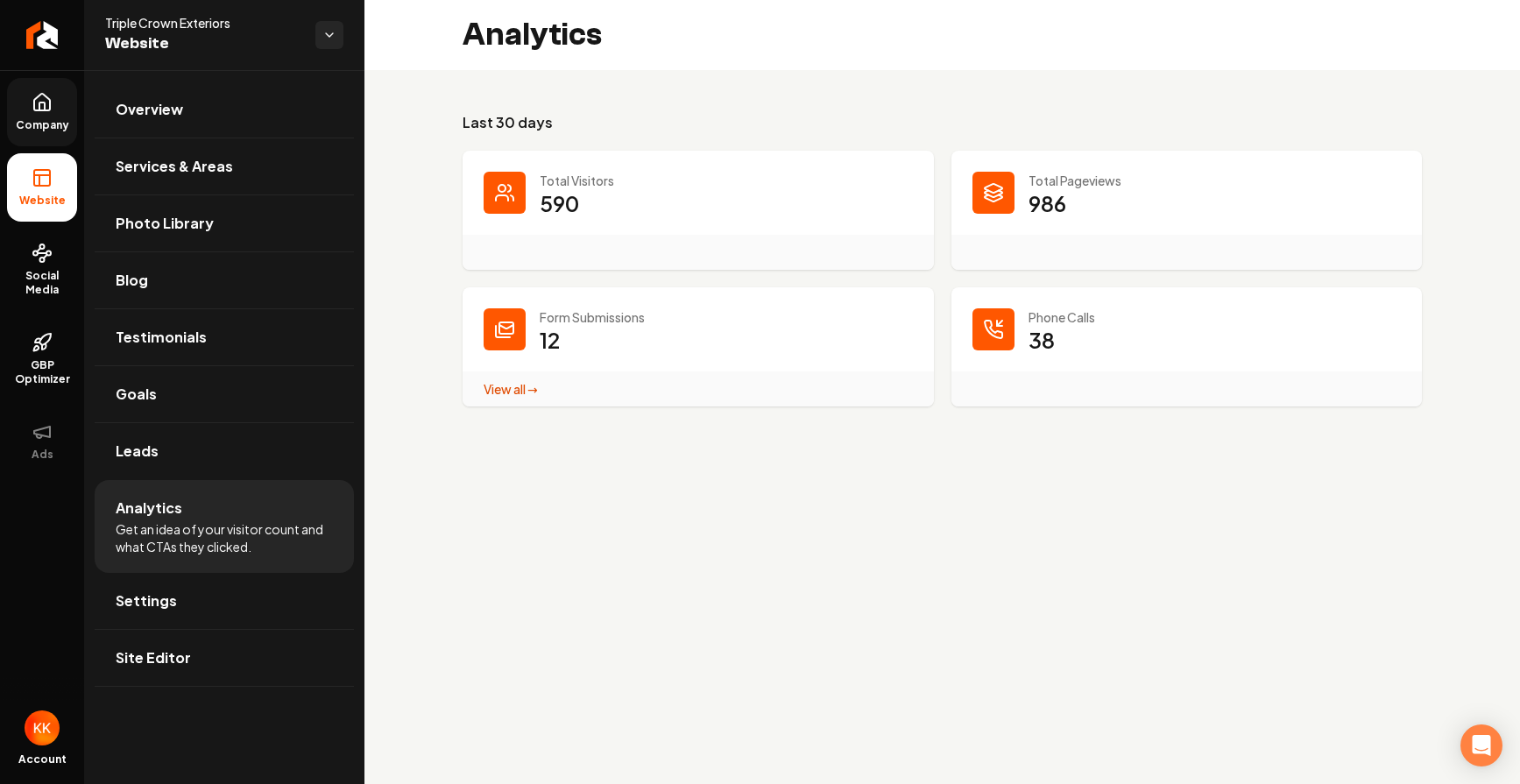
click at [603, 195] on dd "590" at bounding box center [727, 215] width 374 height 53
click at [209, 621] on link "Settings" at bounding box center [224, 600] width 259 height 56
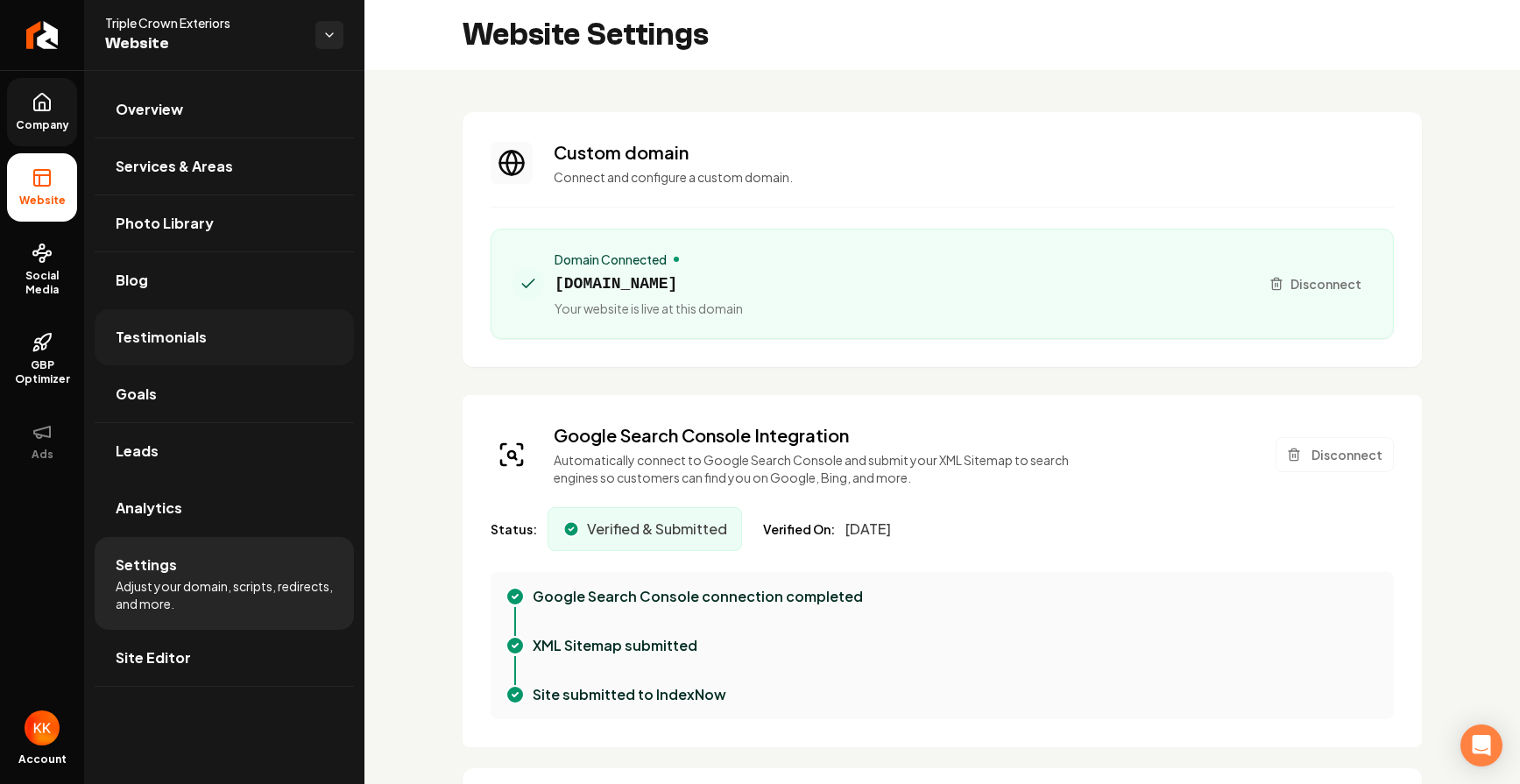
click at [258, 328] on link "Testimonials" at bounding box center [224, 336] width 259 height 56
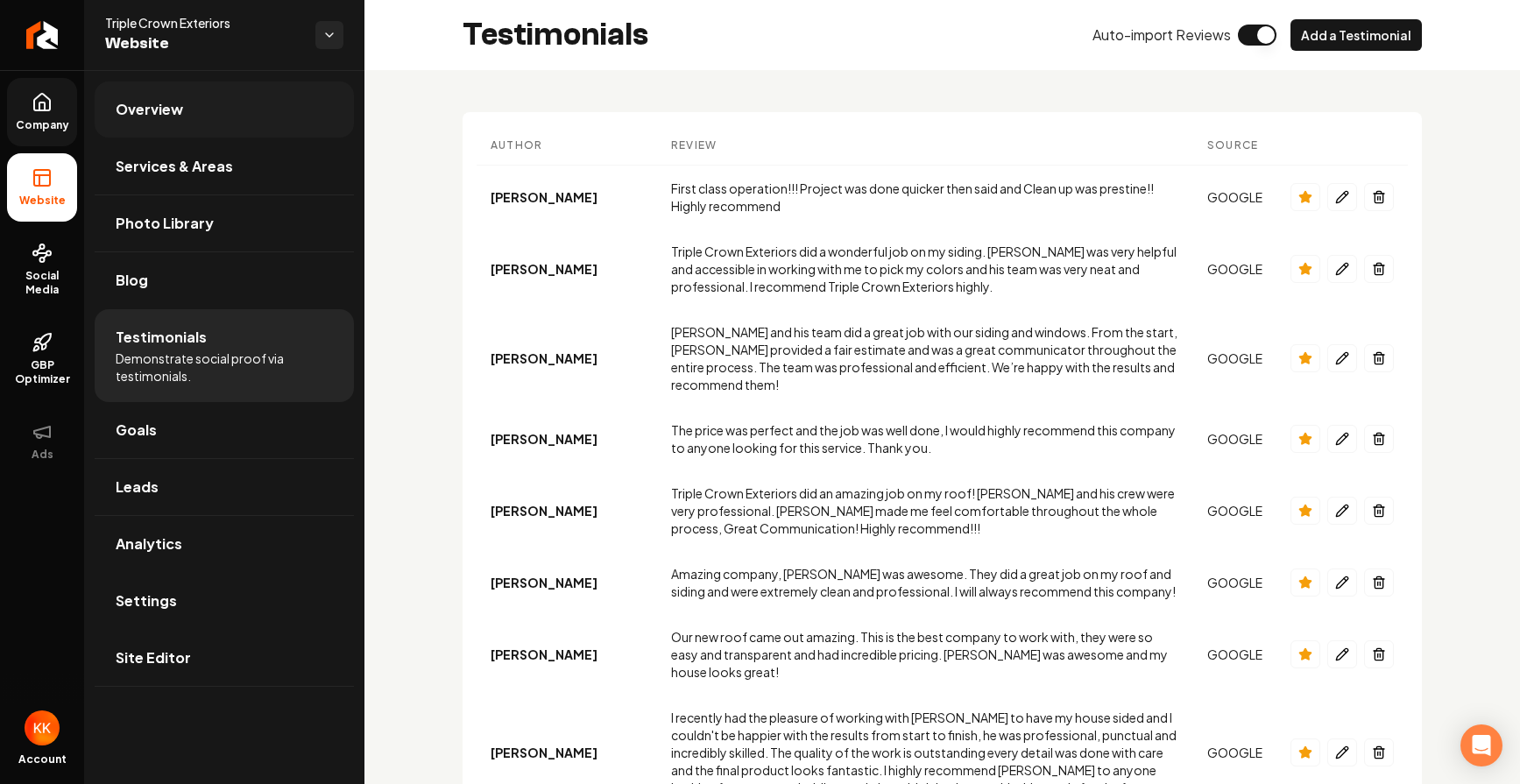
click at [166, 123] on link "Overview" at bounding box center [224, 109] width 259 height 56
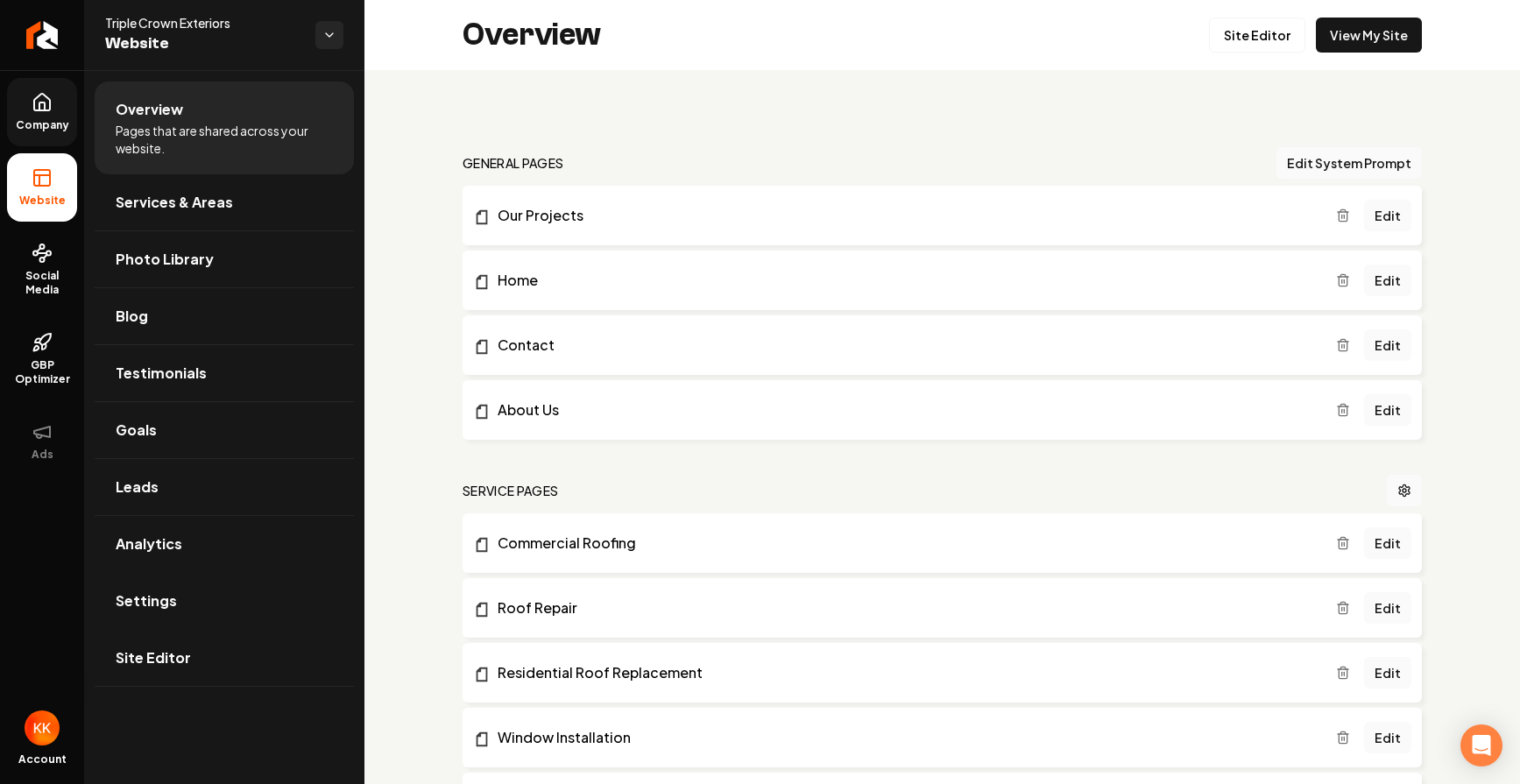
click at [63, 118] on span "Company" at bounding box center [42, 125] width 67 height 14
